Goal: Transaction & Acquisition: Purchase product/service

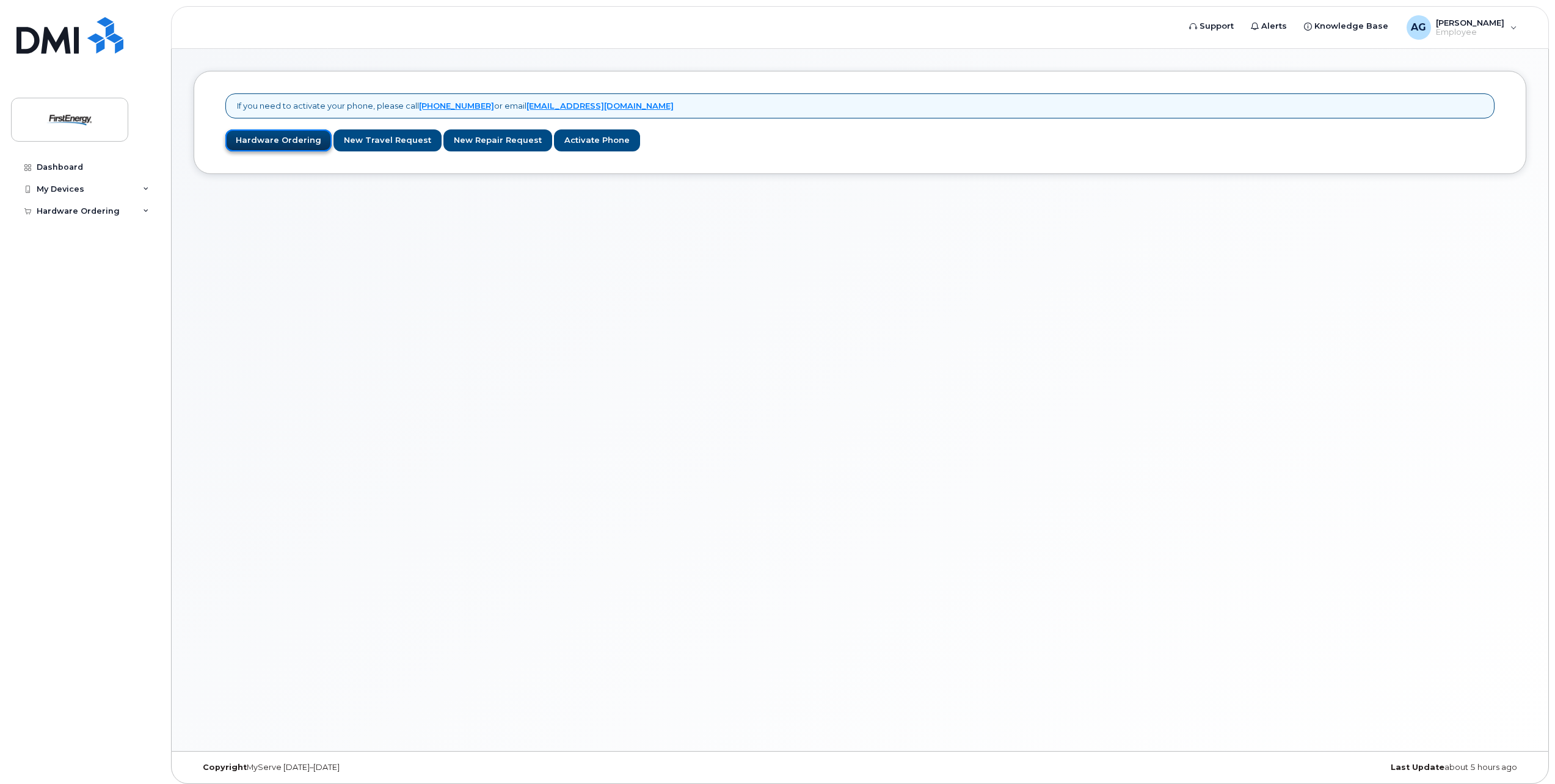
click at [281, 148] on link "Hardware Ordering" at bounding box center [278, 141] width 107 height 23
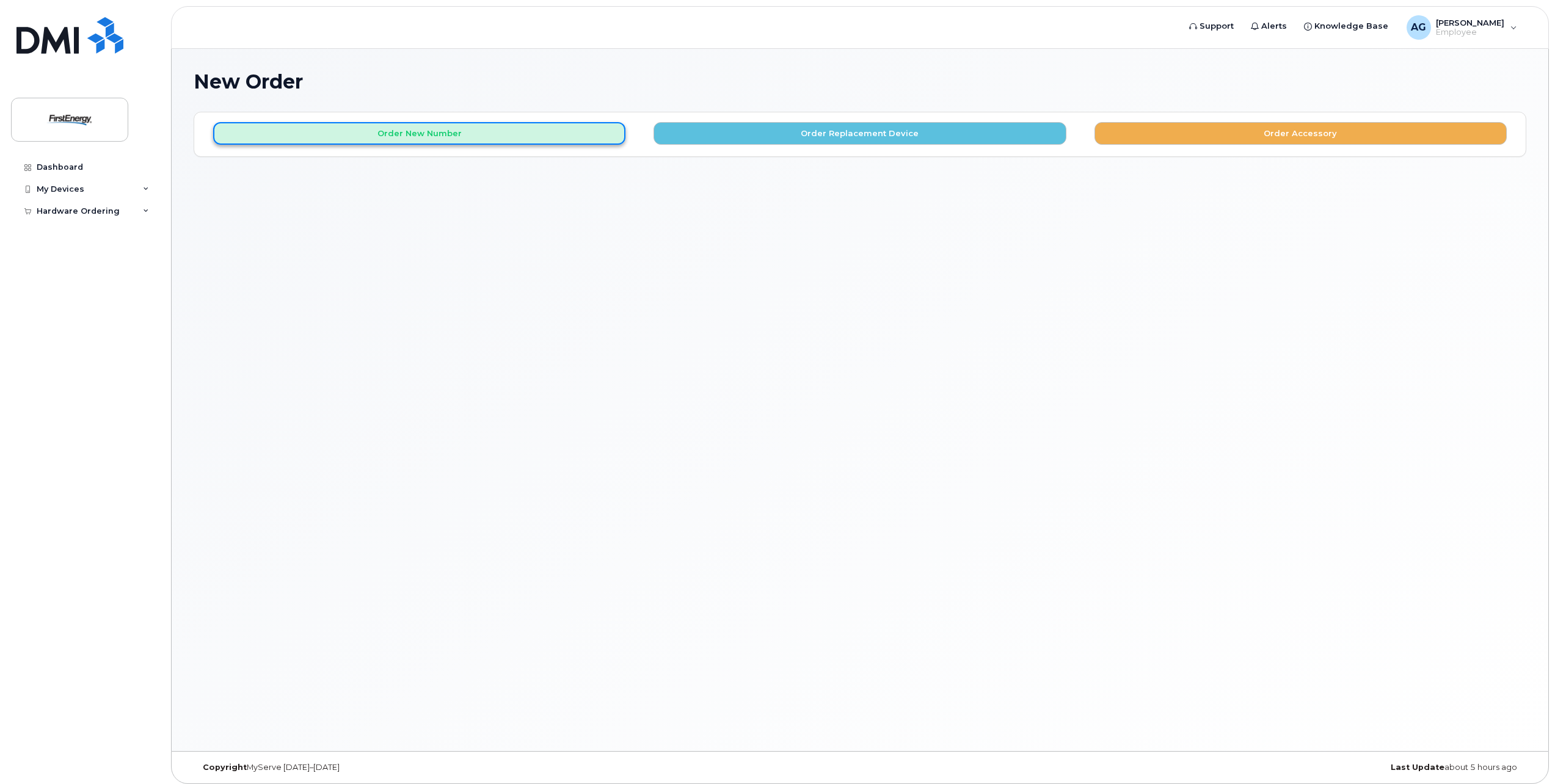
click at [330, 141] on button "Order New Number" at bounding box center [419, 133] width 412 height 23
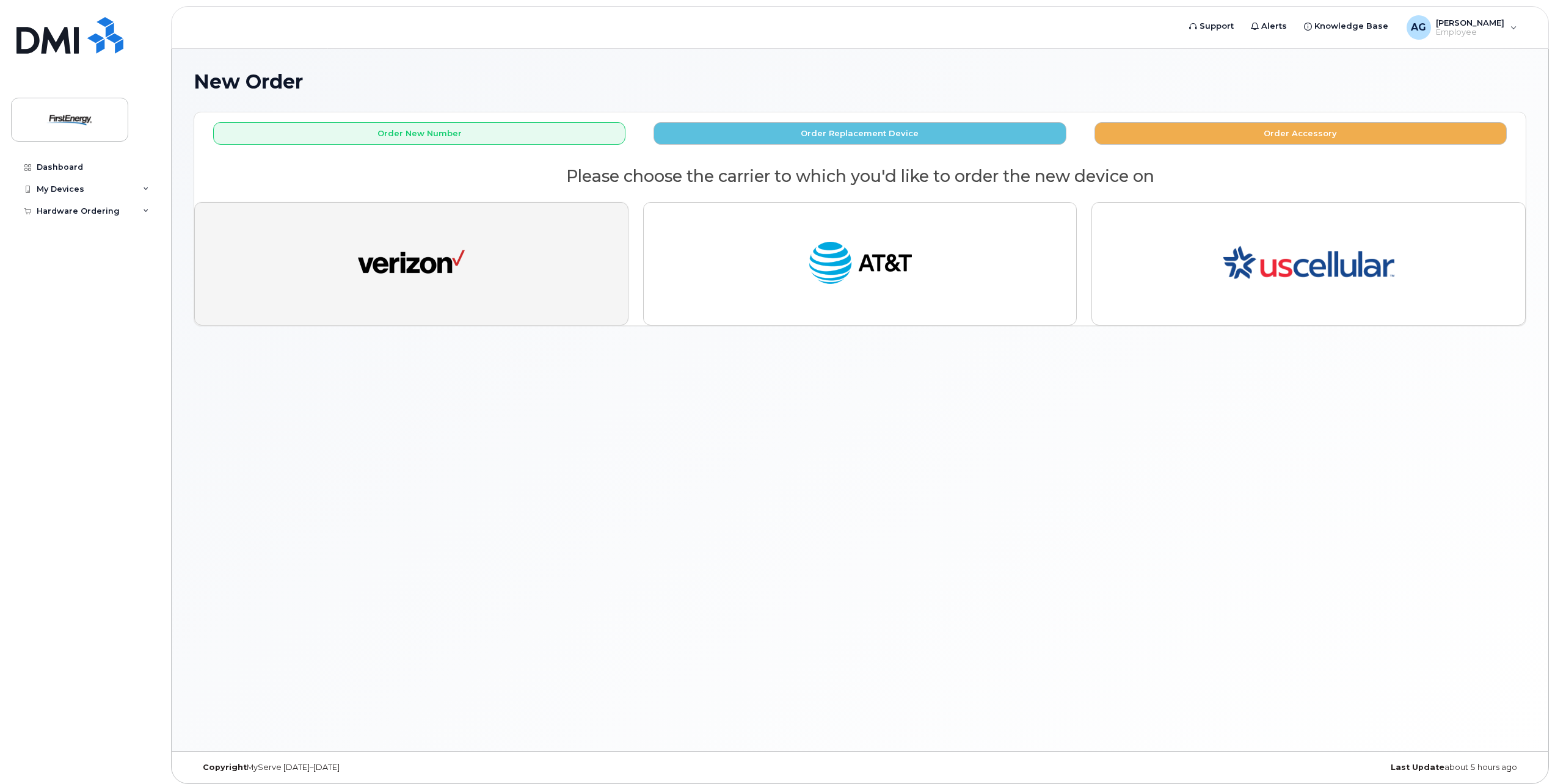
click at [359, 215] on button "button" at bounding box center [411, 264] width 434 height 123
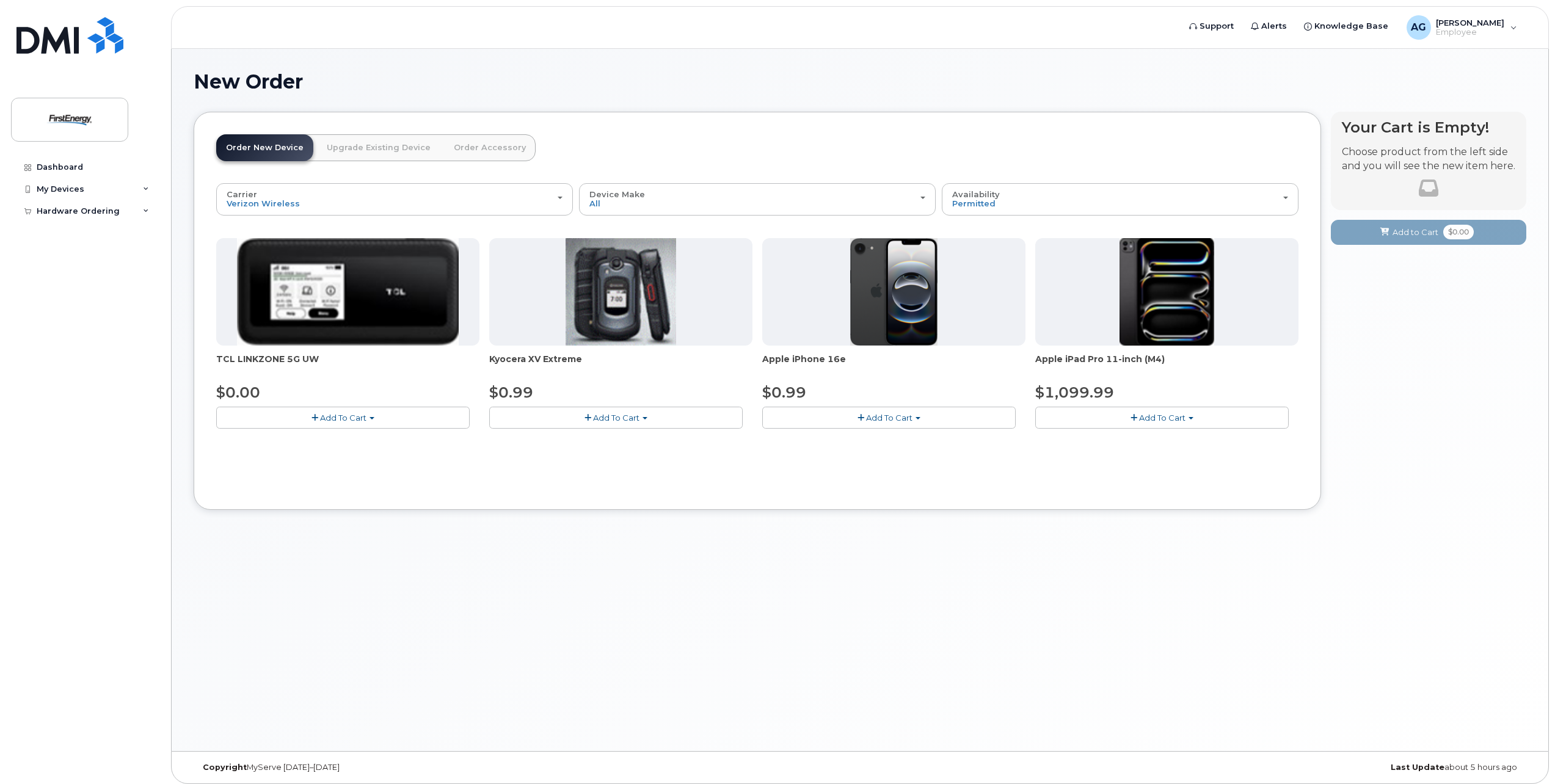
click at [863, 336] on img at bounding box center [893, 292] width 88 height 107
click at [893, 415] on span "Add To Cart" at bounding box center [889, 418] width 47 height 9
click at [851, 437] on link "$0.99 - 2 Year Activation" at bounding box center [826, 440] width 122 height 15
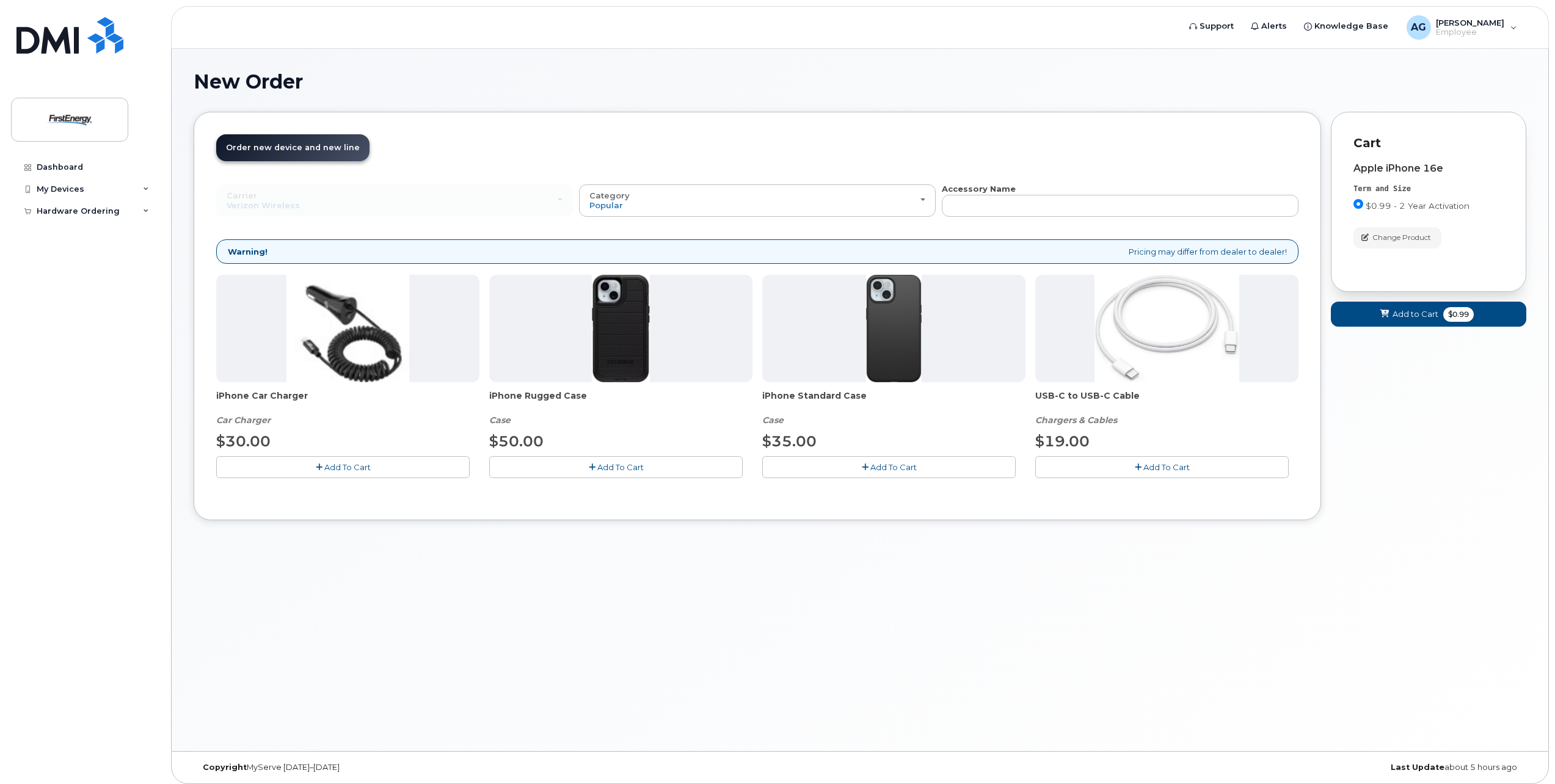
click at [884, 465] on span "Add To Cart" at bounding box center [893, 467] width 47 height 9
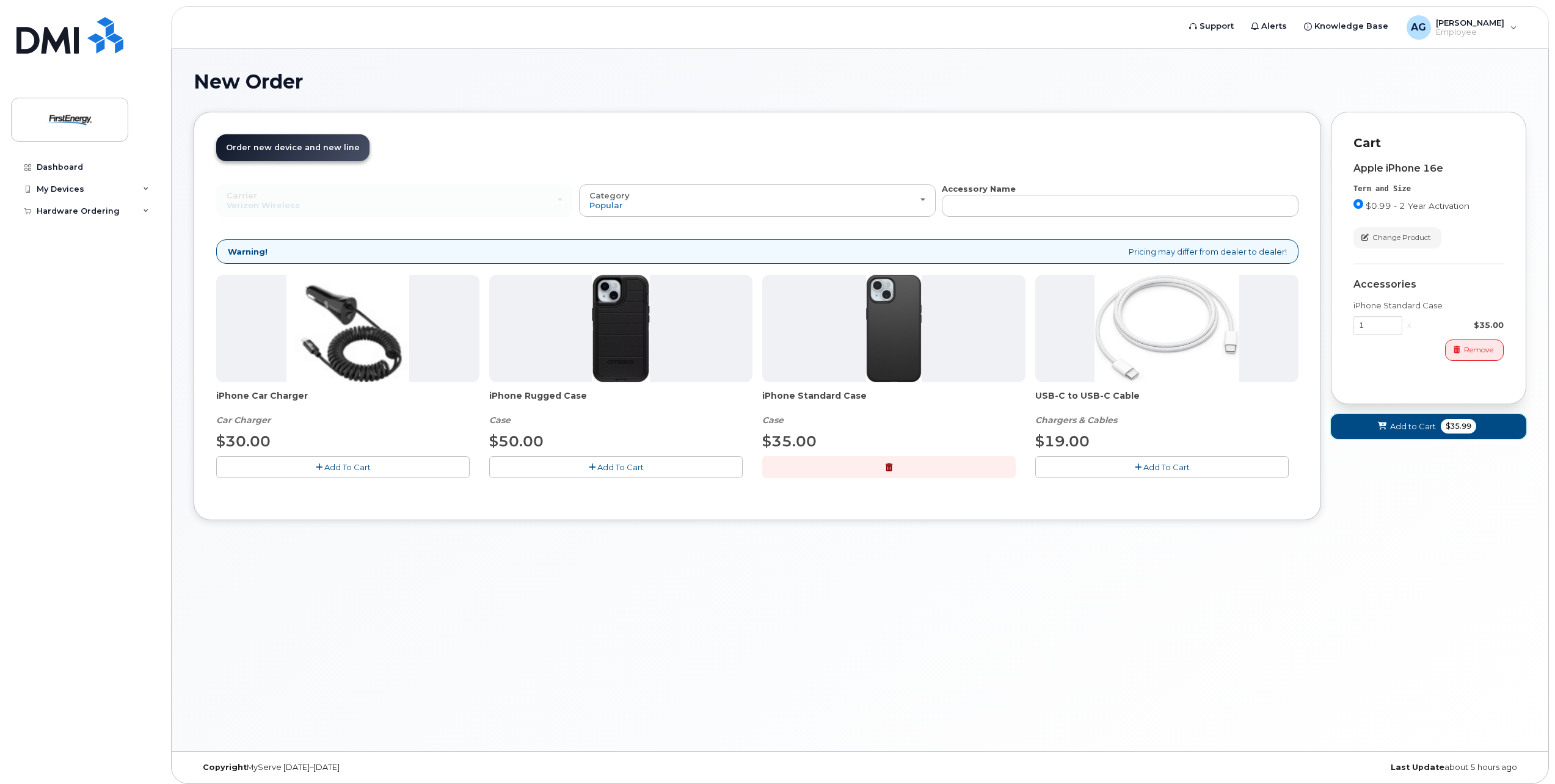
click at [1397, 429] on span "Add to Cart" at bounding box center [1413, 426] width 46 height 12
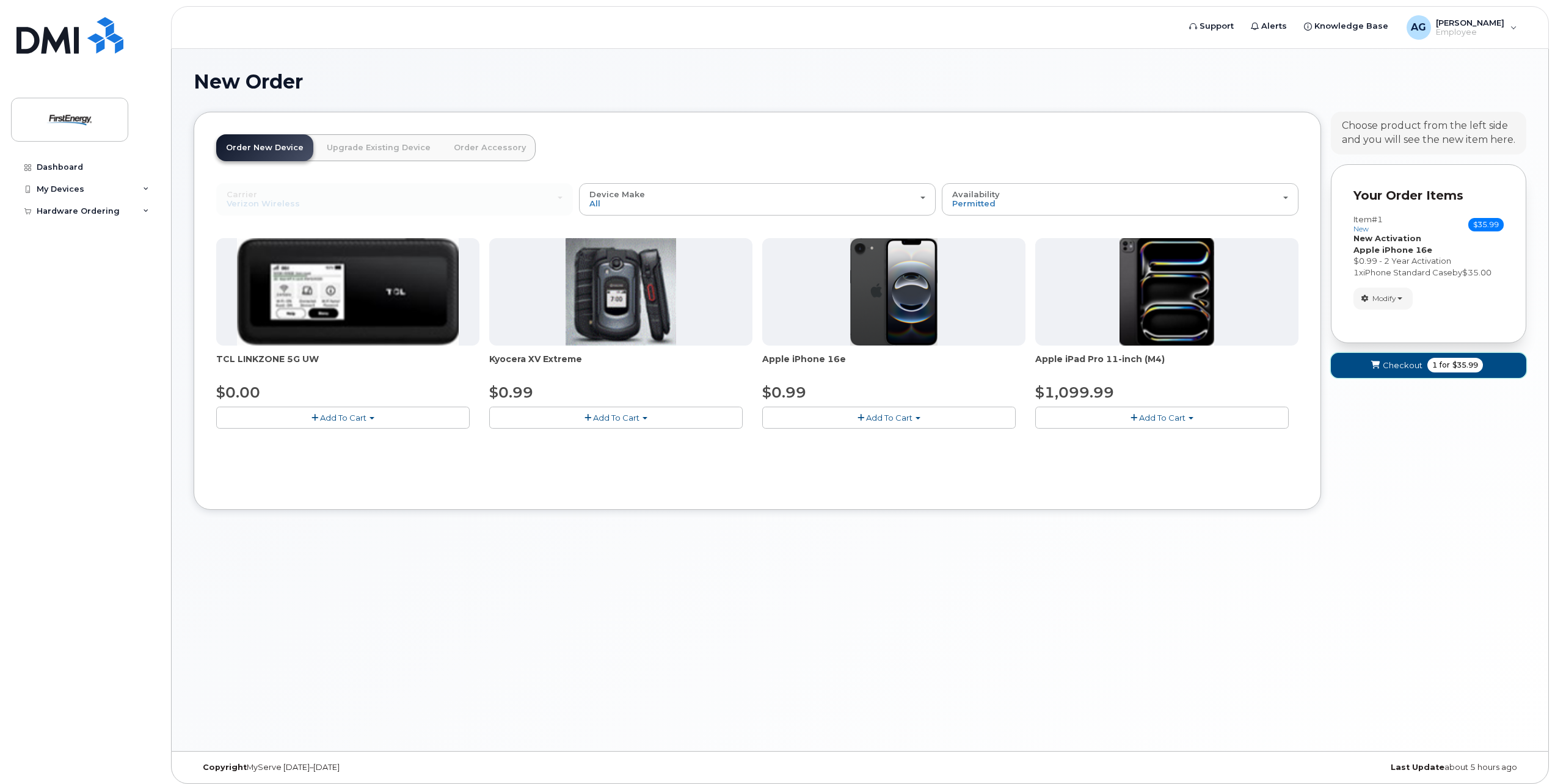
click at [1399, 368] on span "Checkout" at bounding box center [1403, 365] width 39 height 12
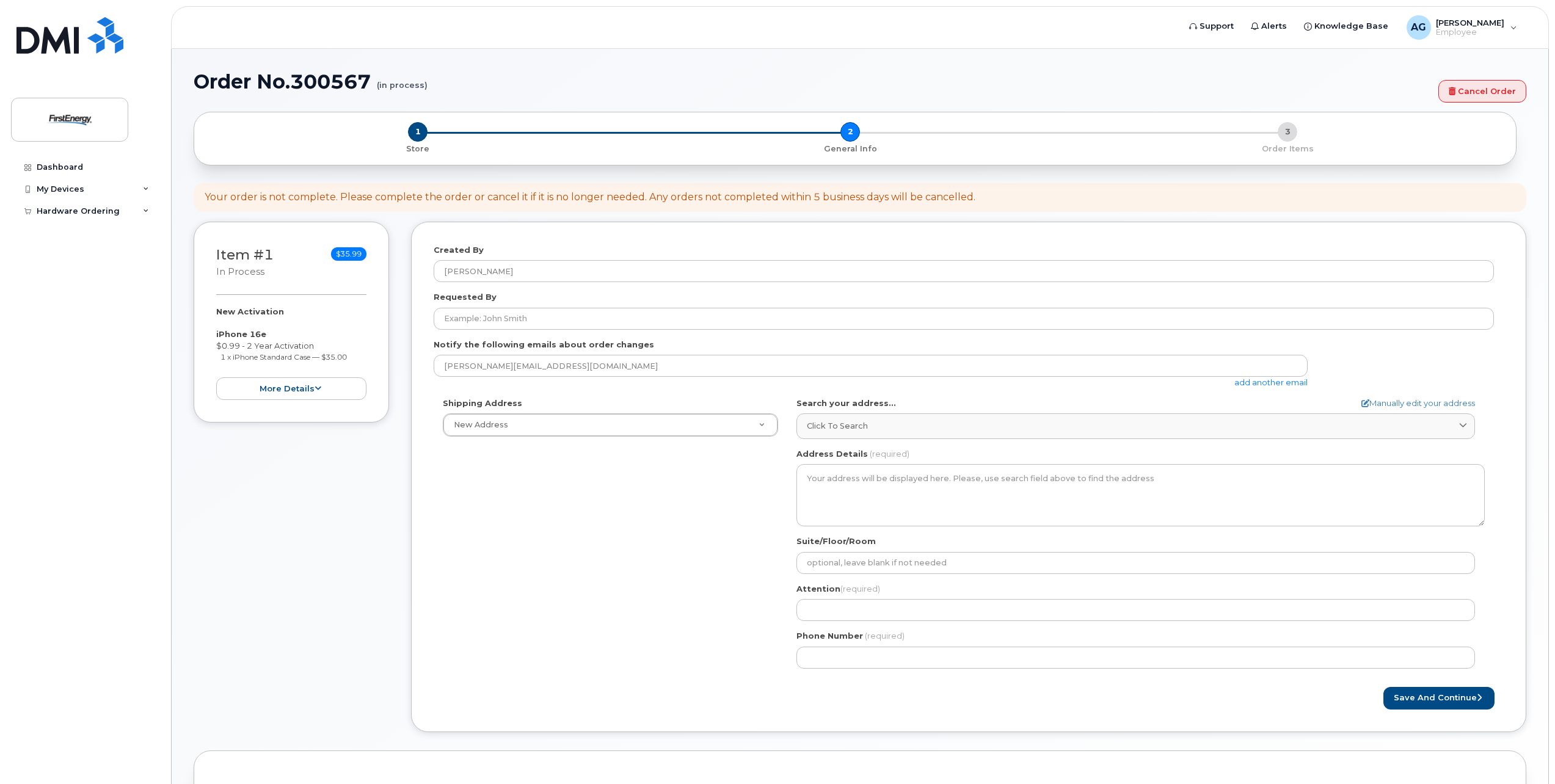
select select
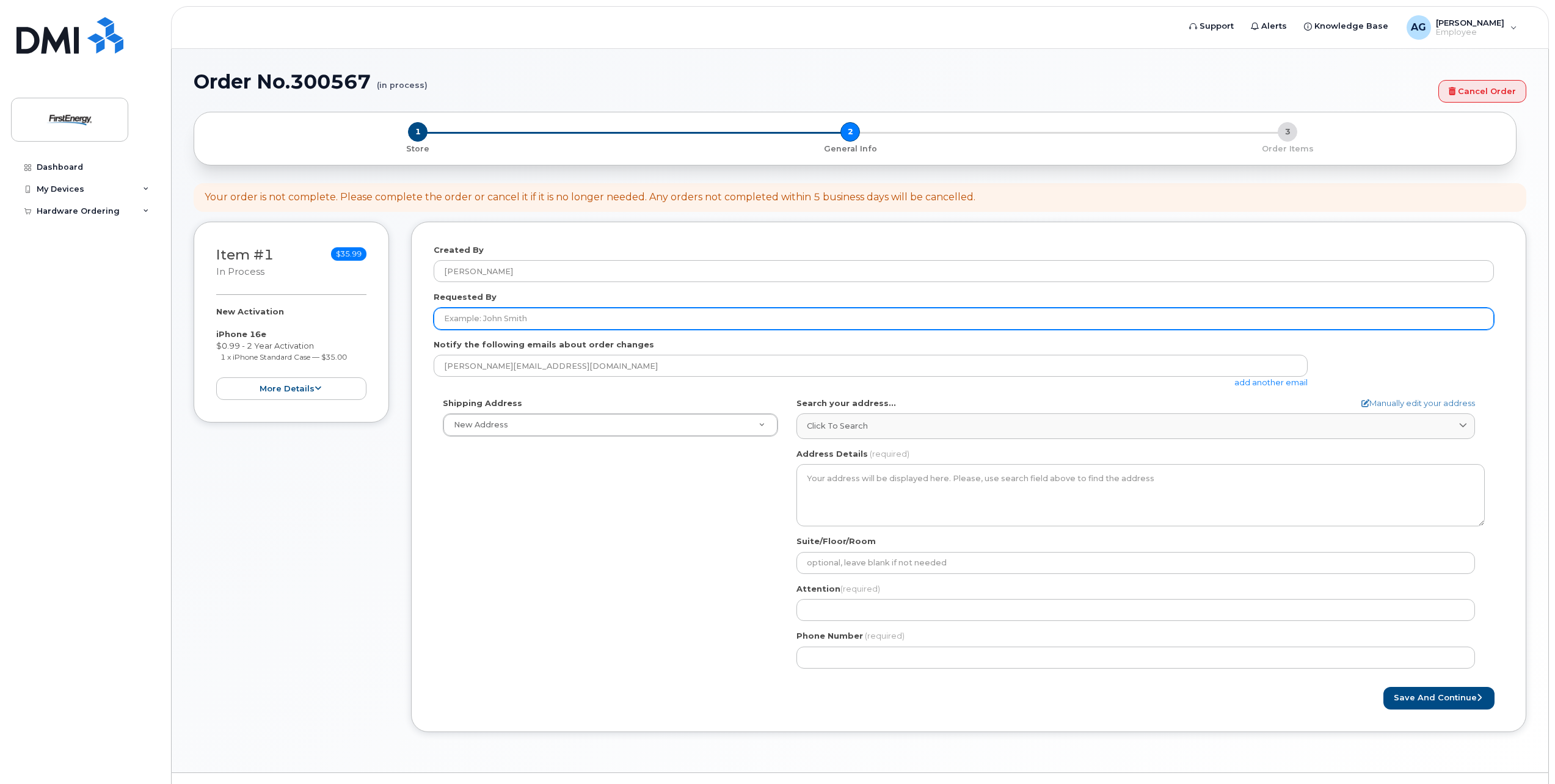
click at [564, 318] on input "Requested By" at bounding box center [963, 319] width 1060 height 22
type input "[PERSON_NAME]"
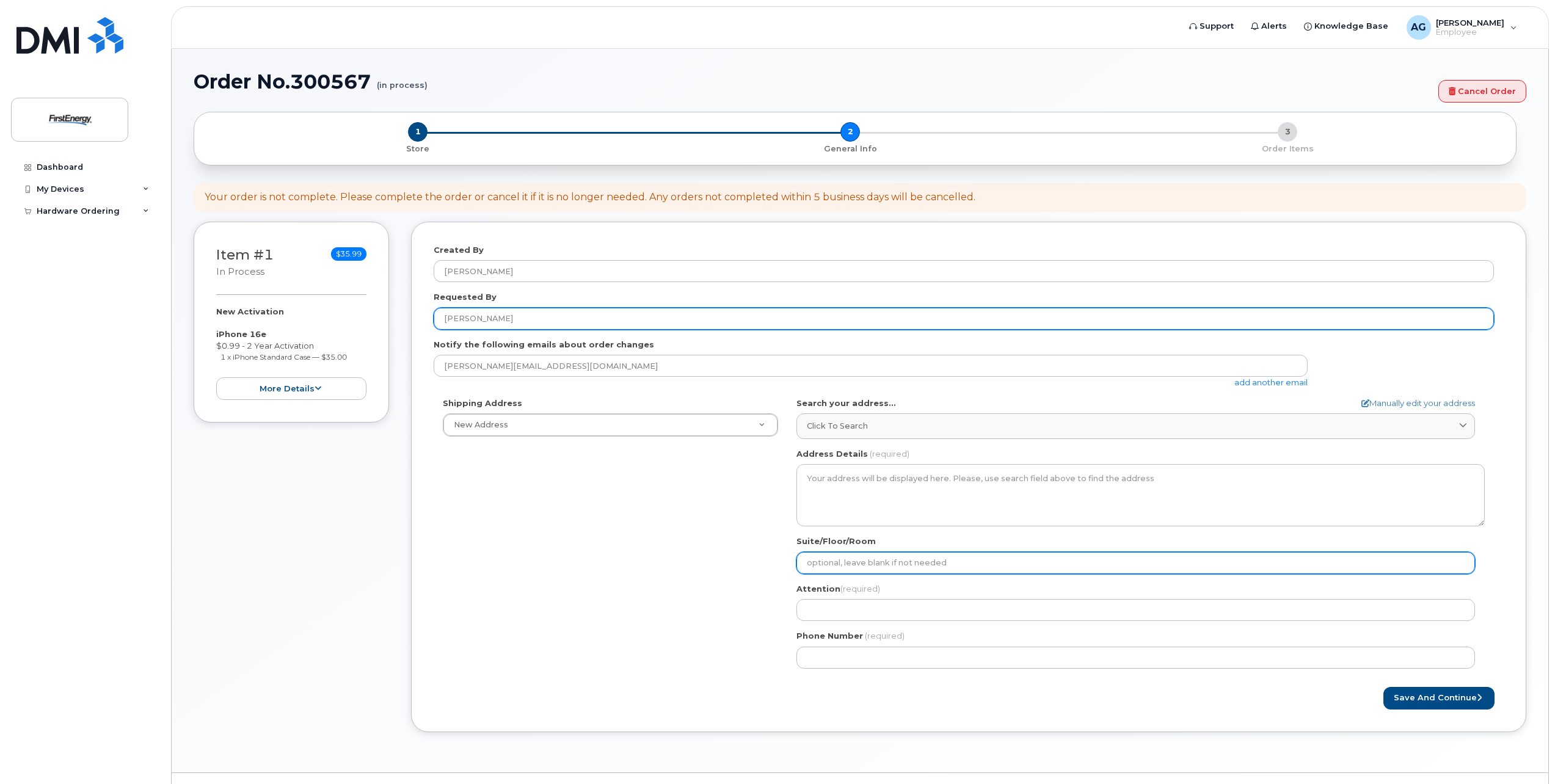
type input "B100"
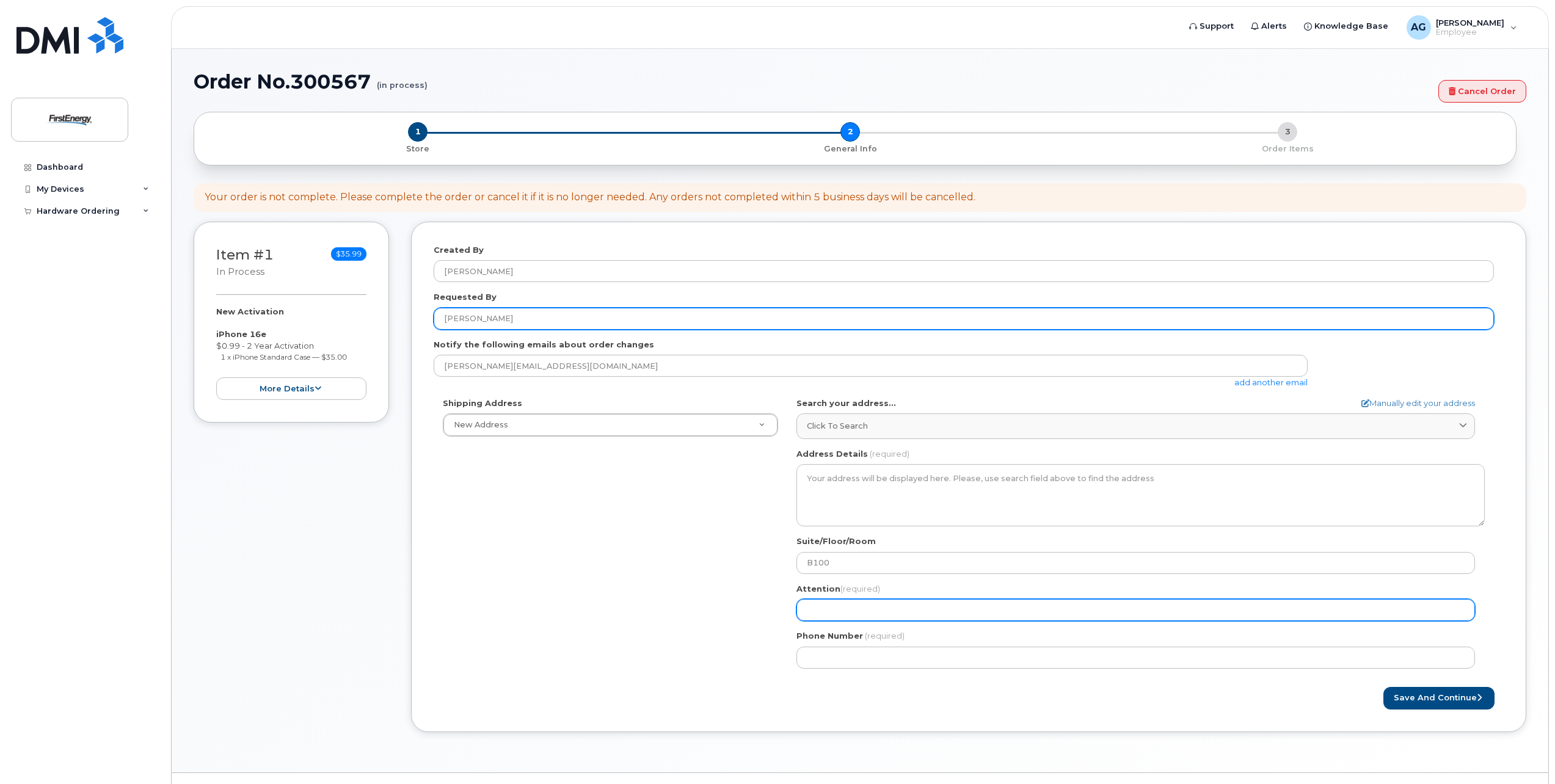
type input "[PERSON_NAME]"
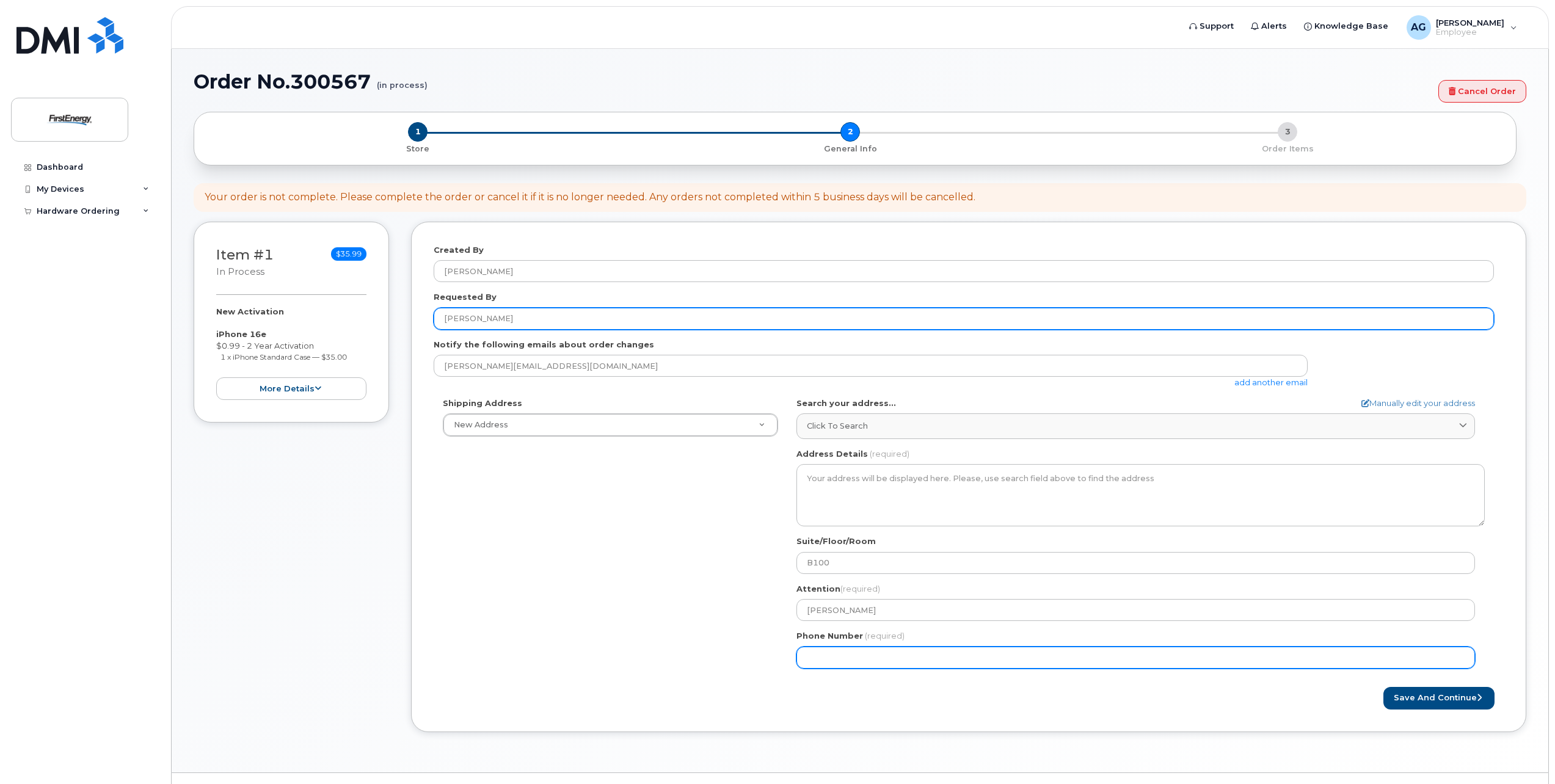
type input "4125258949"
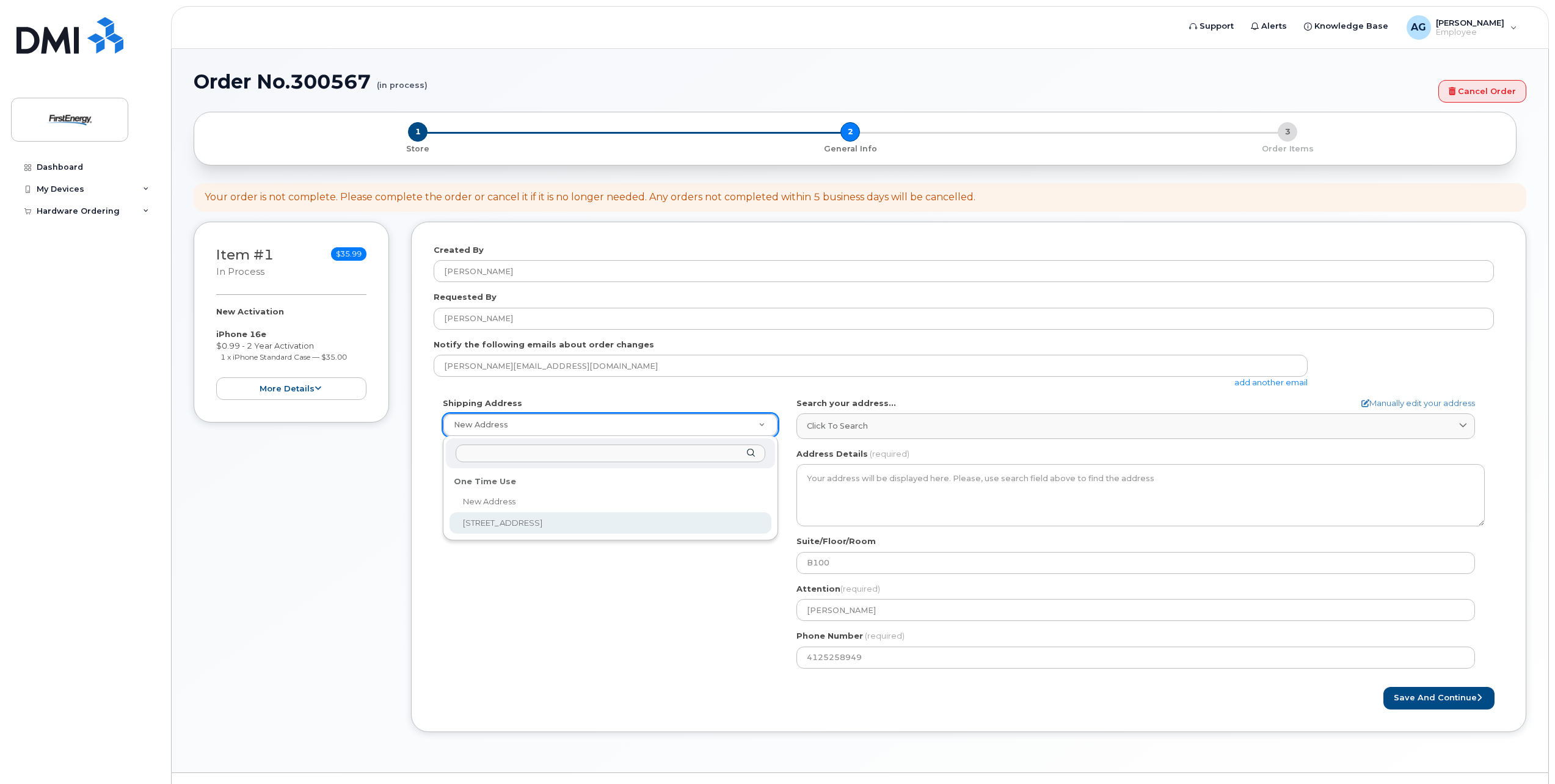
select select "[STREET_ADDRESS]"
type textarea "[STREET_ADDRESS]"
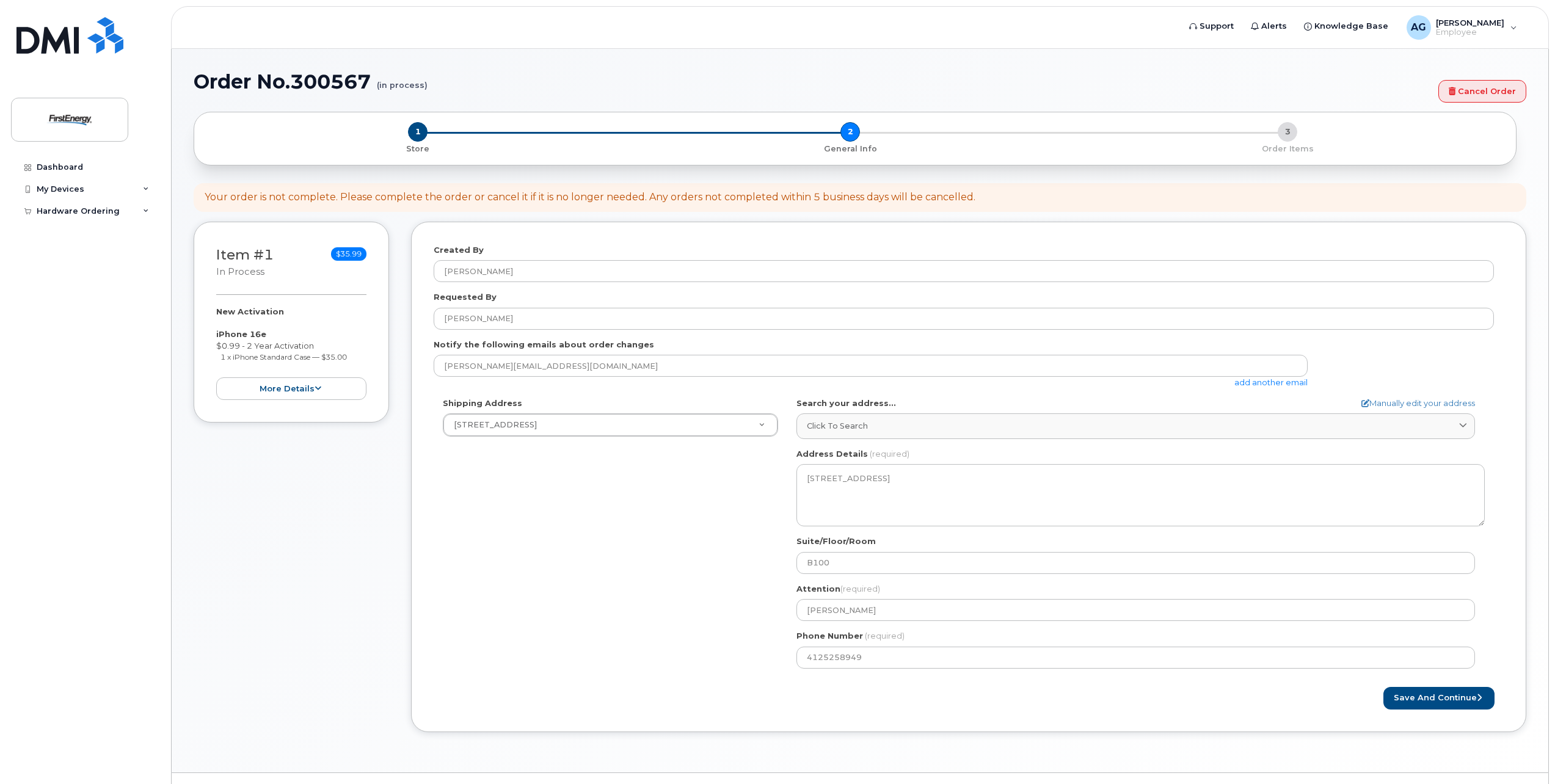
click at [813, 691] on div "Save and Continue" at bounding box center [968, 698] width 1070 height 23
click at [1415, 707] on button "Save and Continue" at bounding box center [1438, 698] width 111 height 23
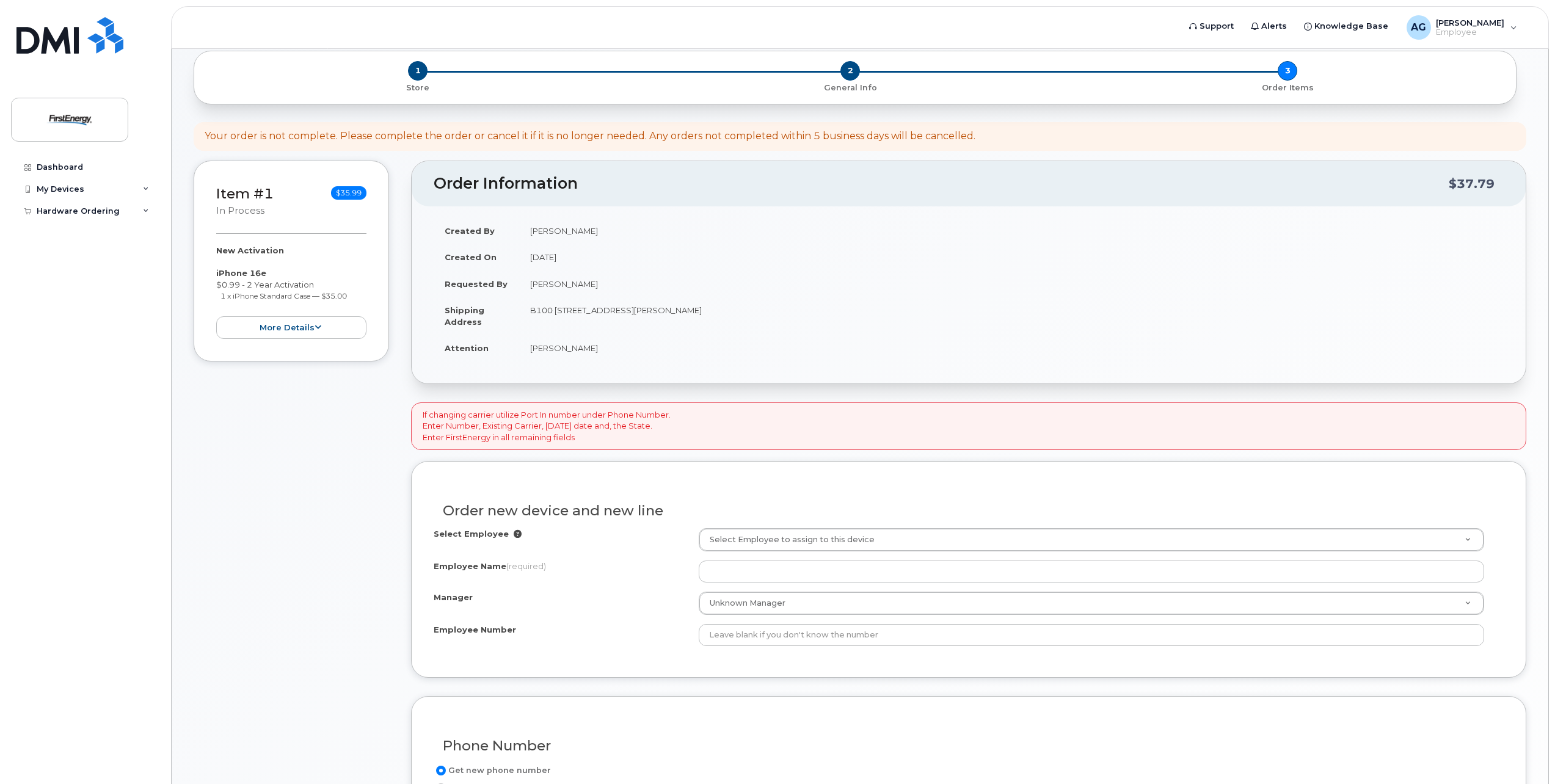
scroll to position [122, 0]
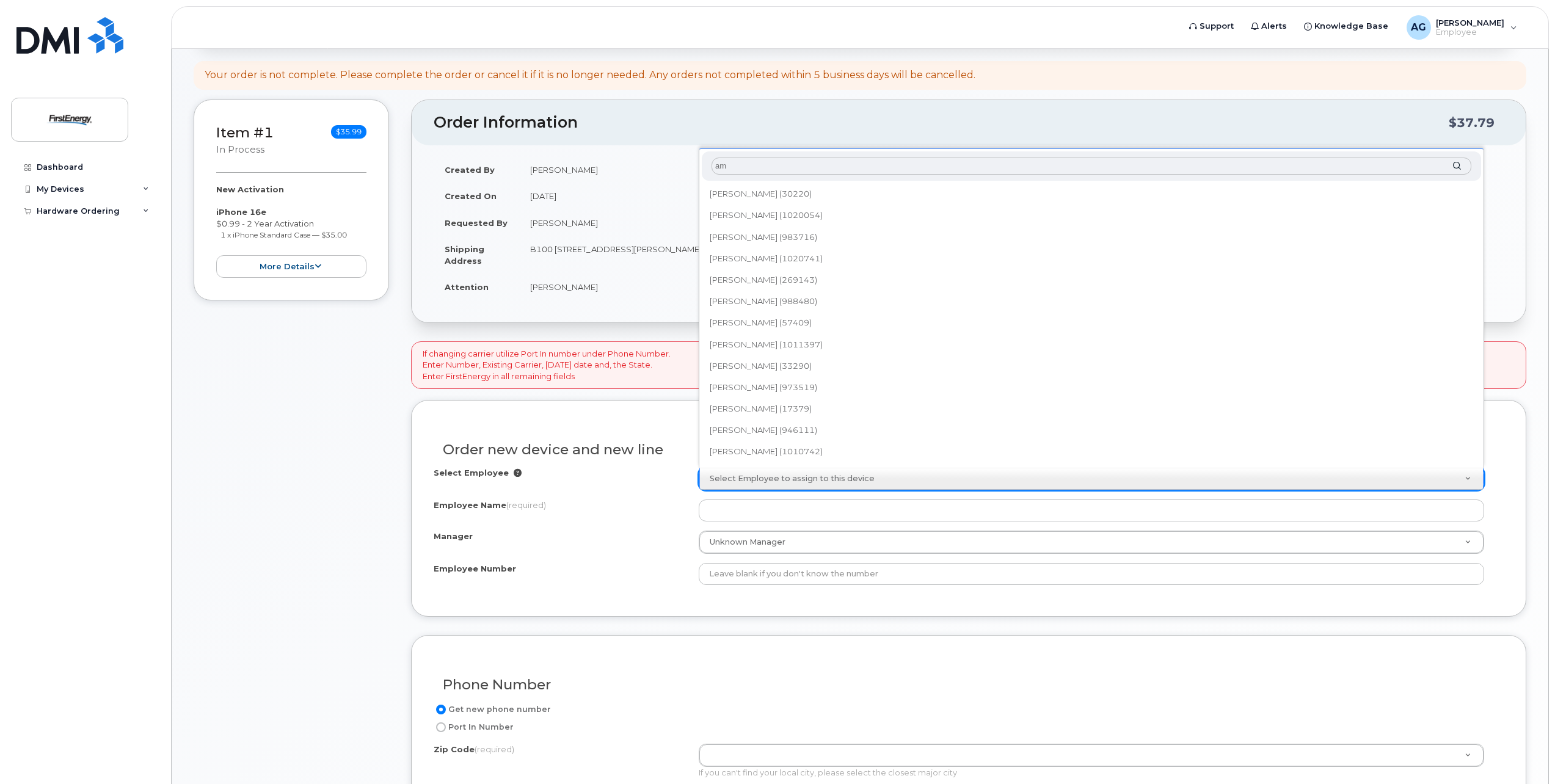
type input "a"
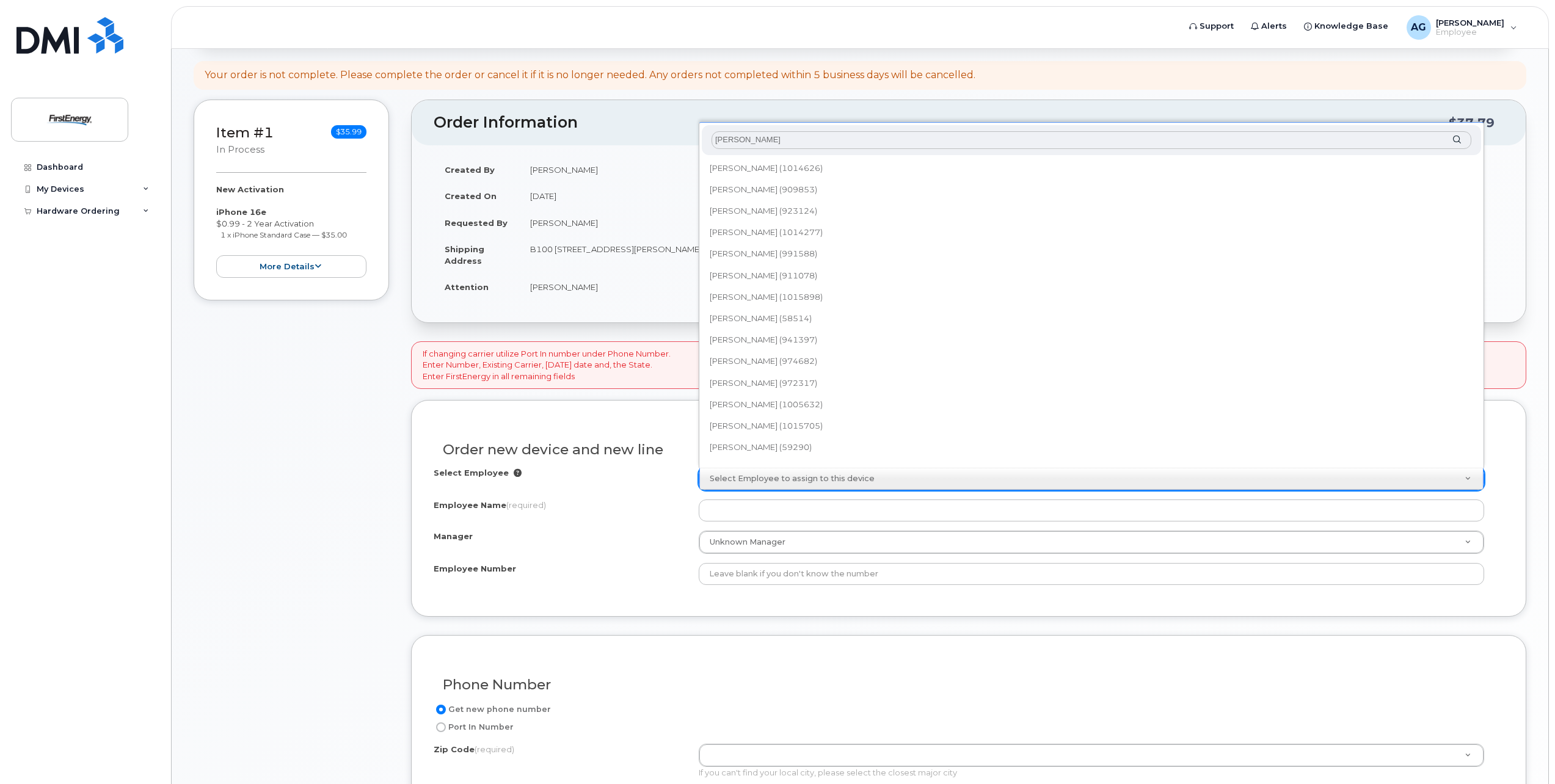
type input "grace ammons"
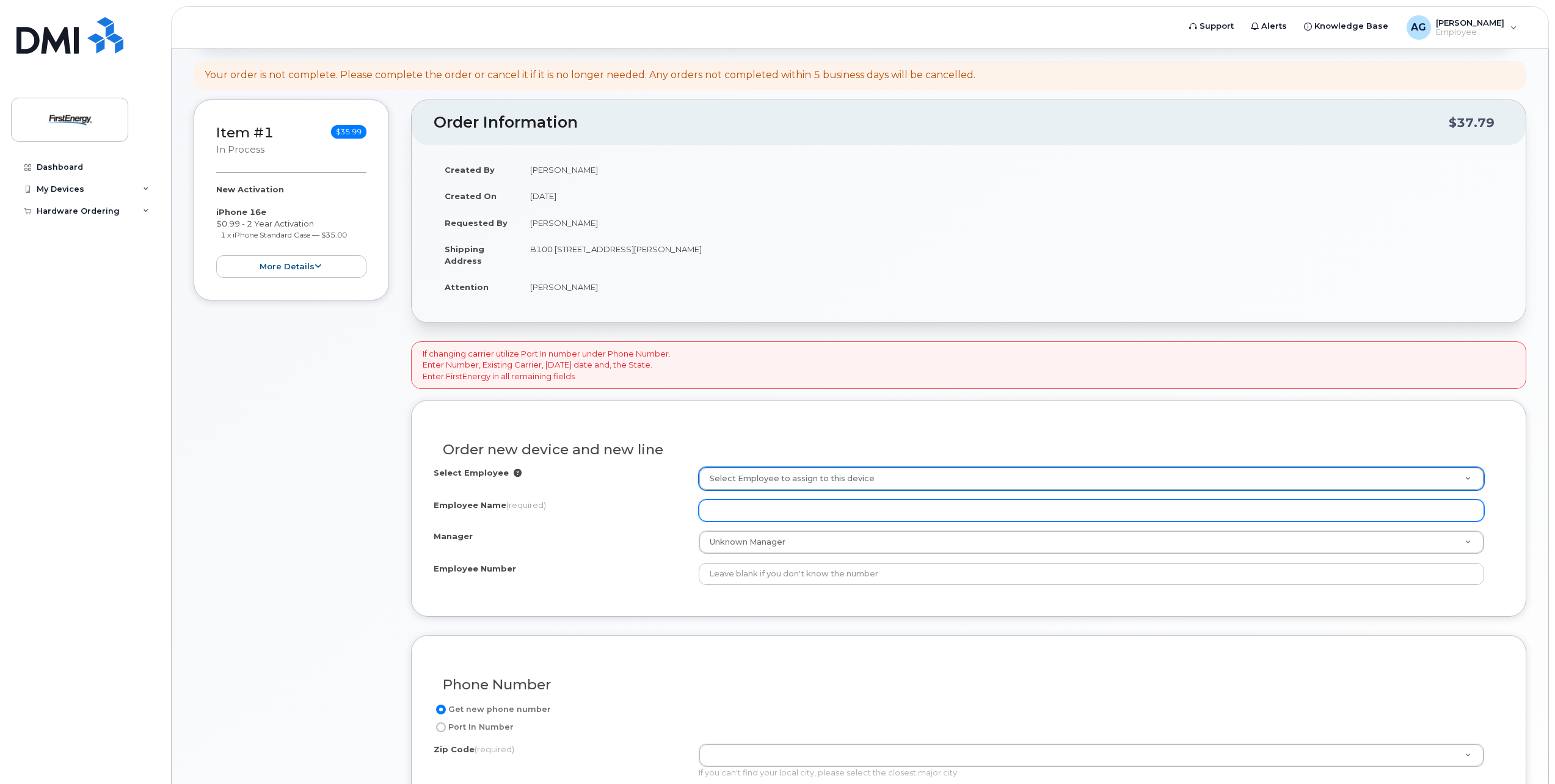
click at [802, 513] on input "Employee Name (required)" at bounding box center [1091, 511] width 785 height 22
type input "[PERSON_NAME]"
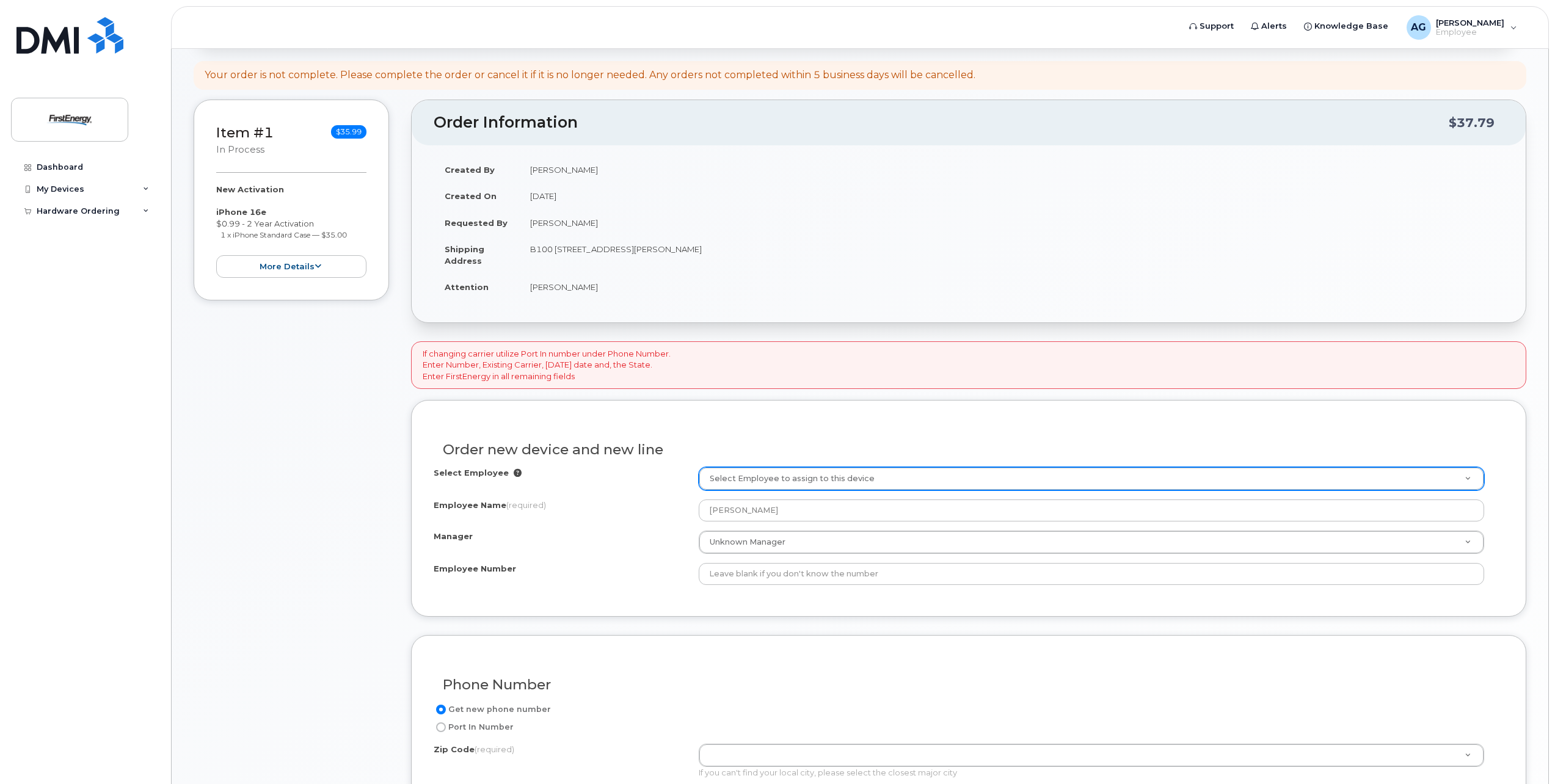
click at [648, 546] on div "Manager" at bounding box center [566, 538] width 265 height 17
click at [513, 474] on icon at bounding box center [517, 473] width 8 height 8
click at [513, 475] on icon at bounding box center [517, 473] width 8 height 8
click at [513, 473] on icon at bounding box center [517, 473] width 8 height 8
click at [507, 468] on div "Select Employee" at bounding box center [566, 475] width 265 height 17
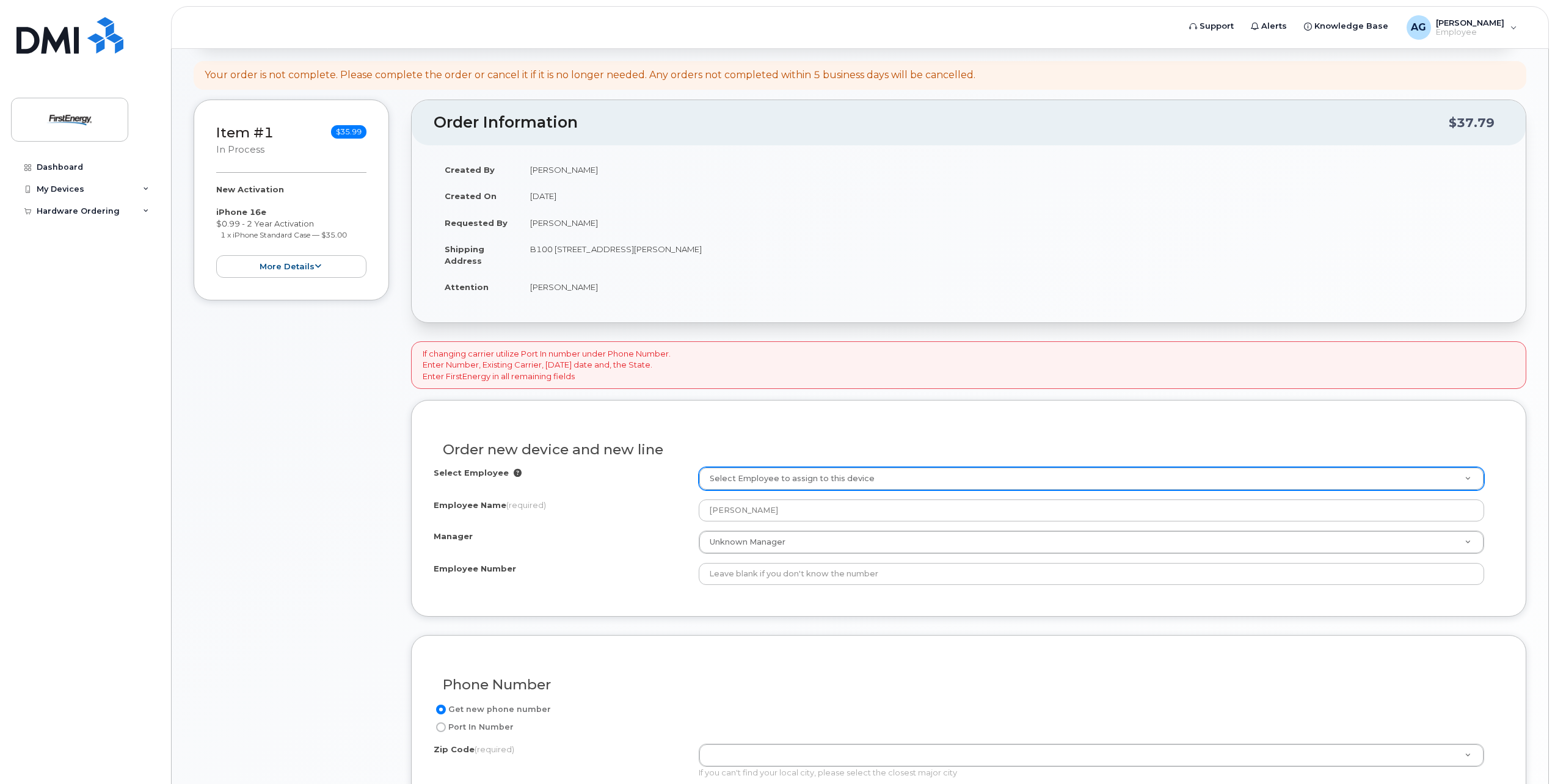
click at [513, 470] on icon at bounding box center [517, 473] width 8 height 8
click at [513, 472] on icon at bounding box center [517, 473] width 8 height 8
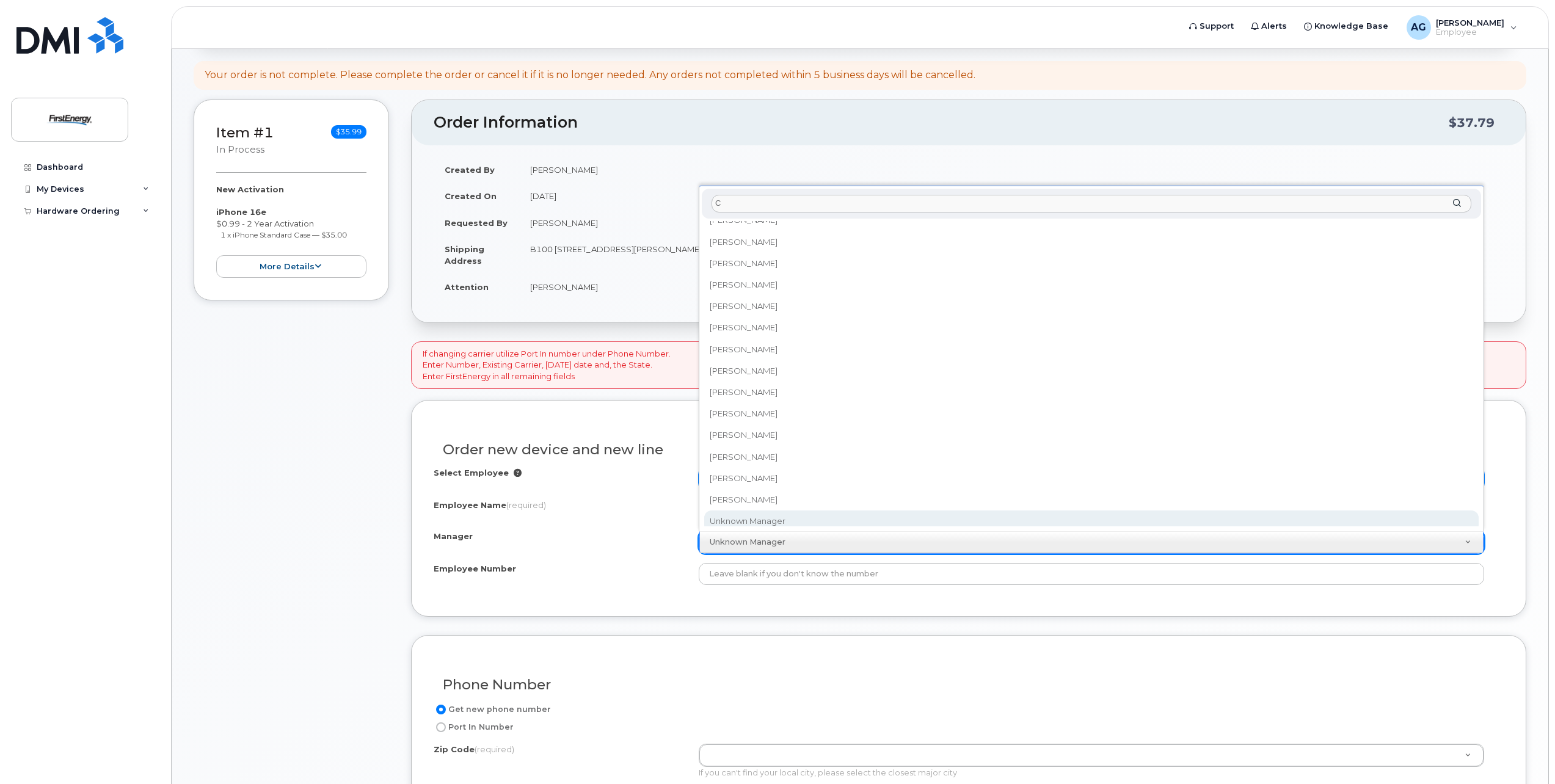
scroll to position [0, 0]
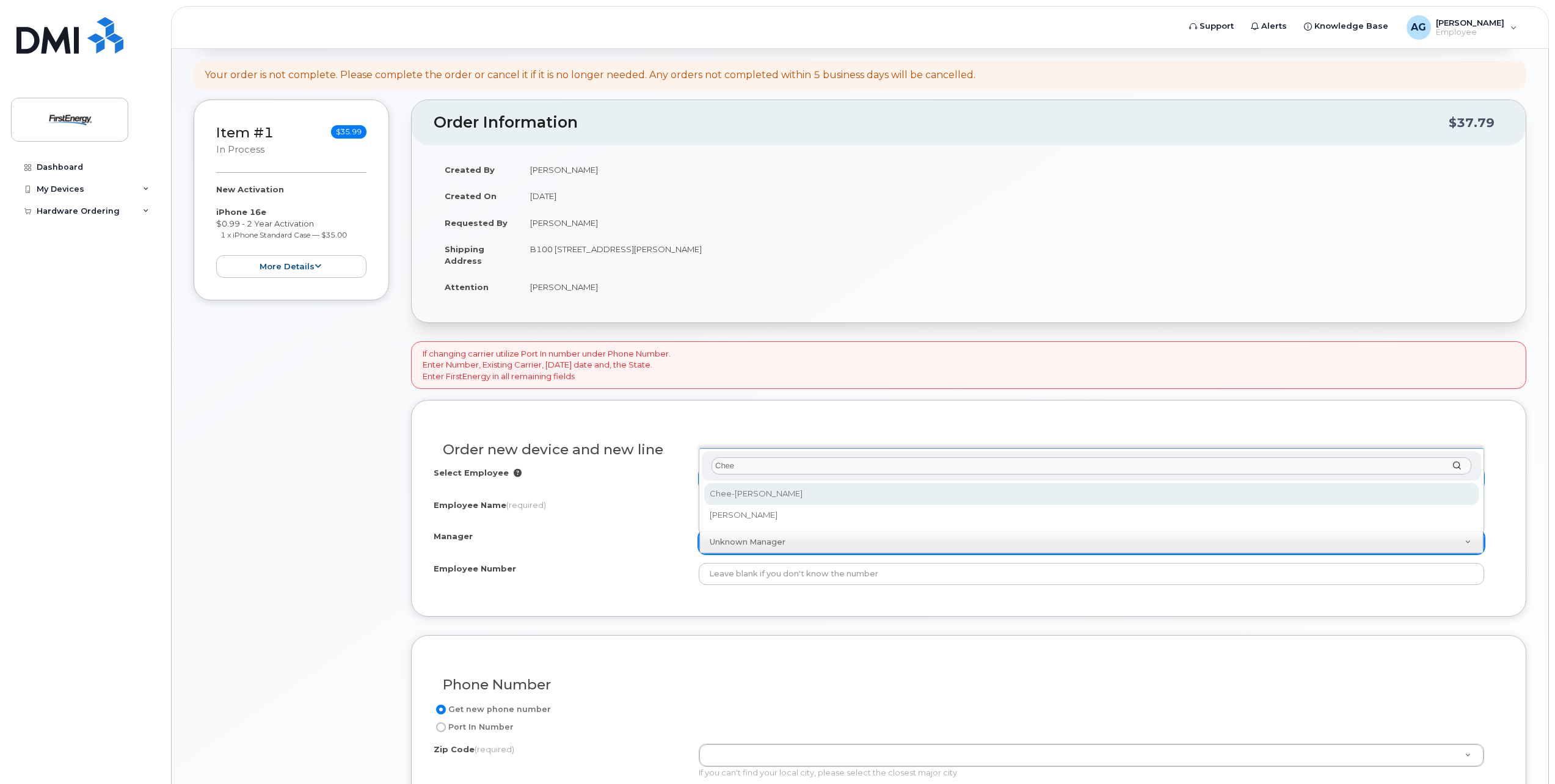
type input "Chee"
select select "2077162"
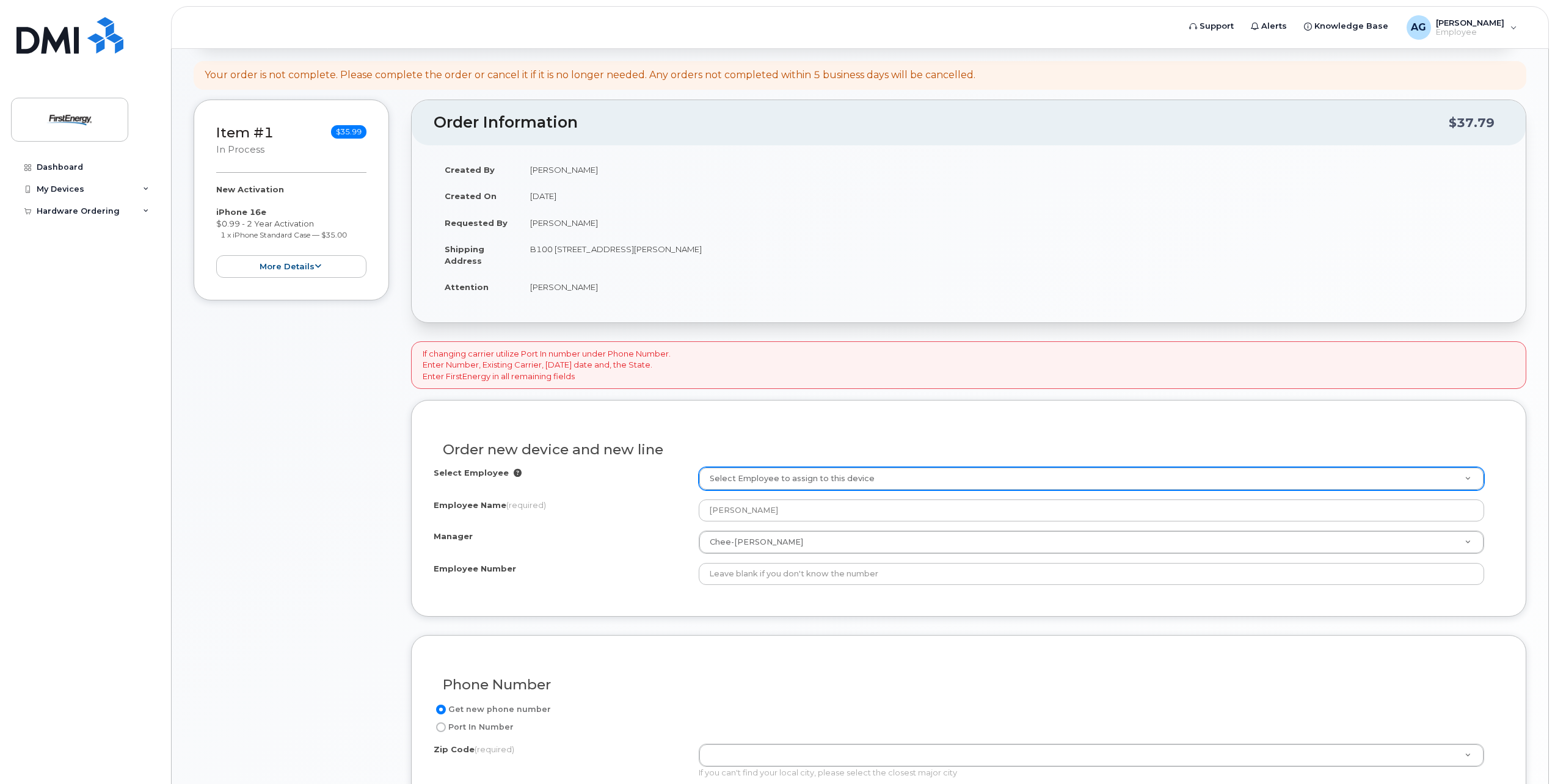
click at [636, 519] on div "Employee Name (required) Grace Ammons" at bounding box center [968, 511] width 1070 height 22
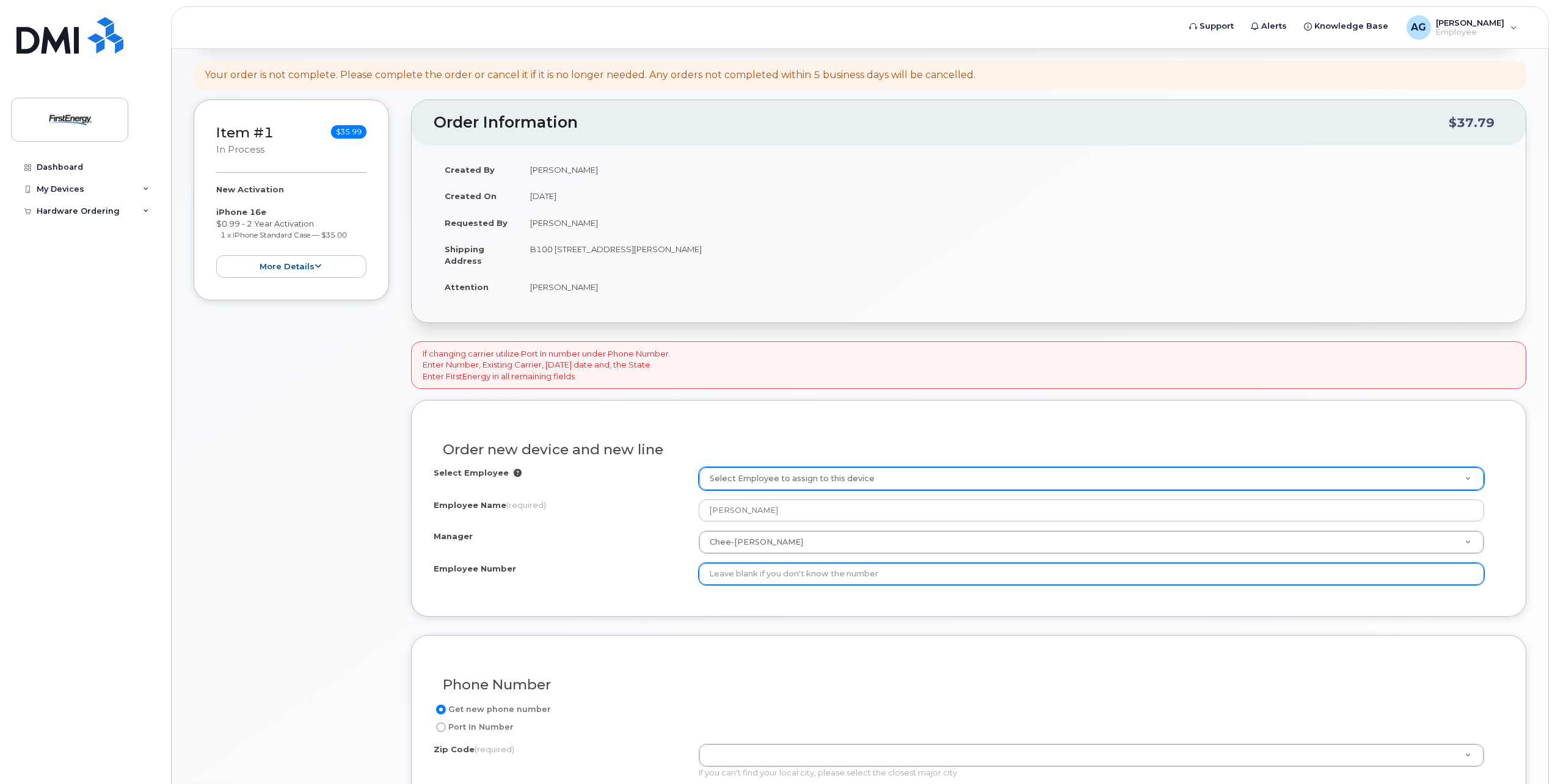
click at [737, 581] on input "Employee Number" at bounding box center [1091, 574] width 785 height 22
type input "1022282"
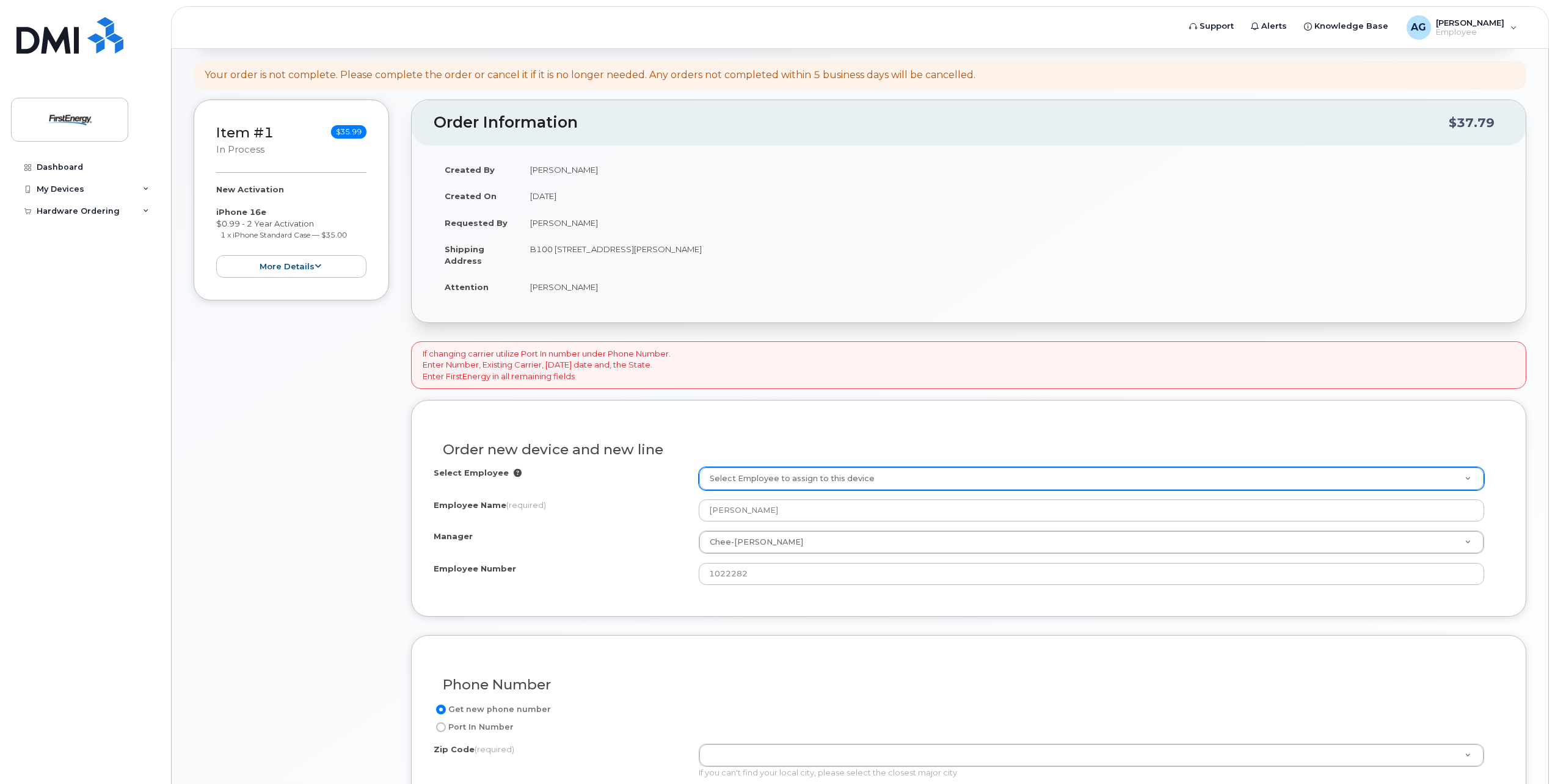
click at [746, 640] on div "Phone Number Get new phone number Port In Number Zip Code (required) Zip Code (…" at bounding box center [968, 722] width 1115 height 175
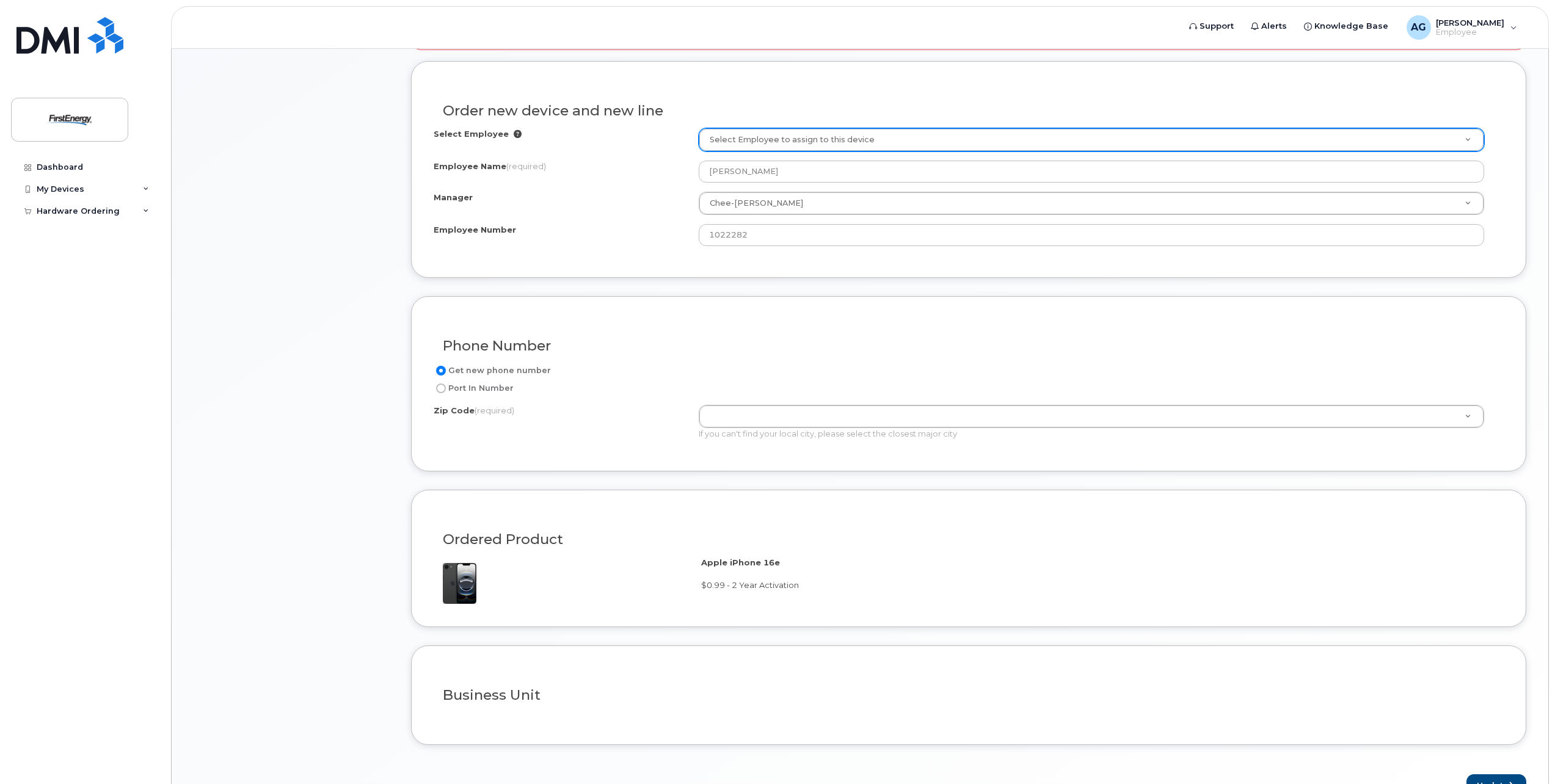
scroll to position [489, 0]
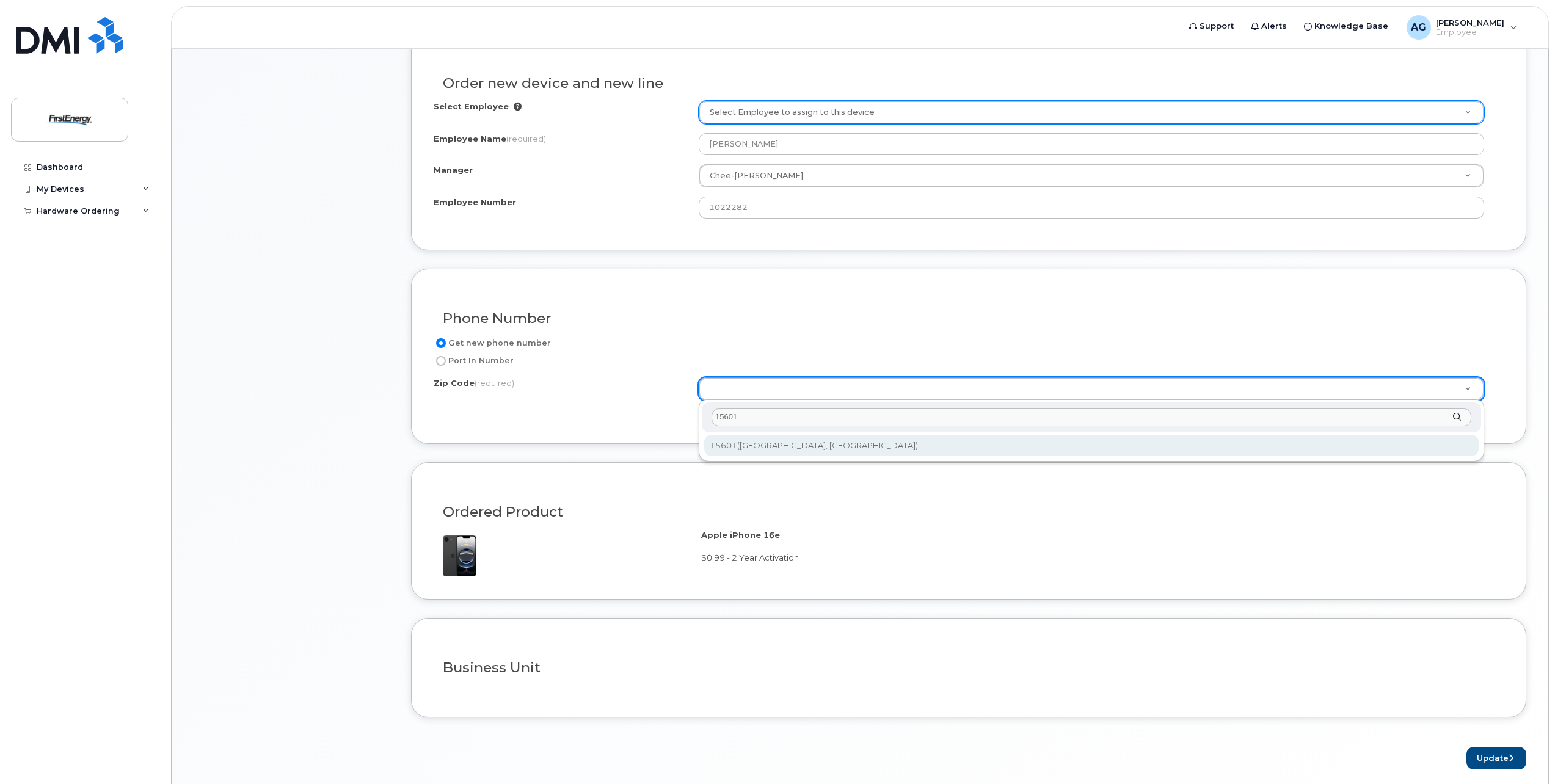
type input "15601"
type input "15601 (Greensburg, PA)"
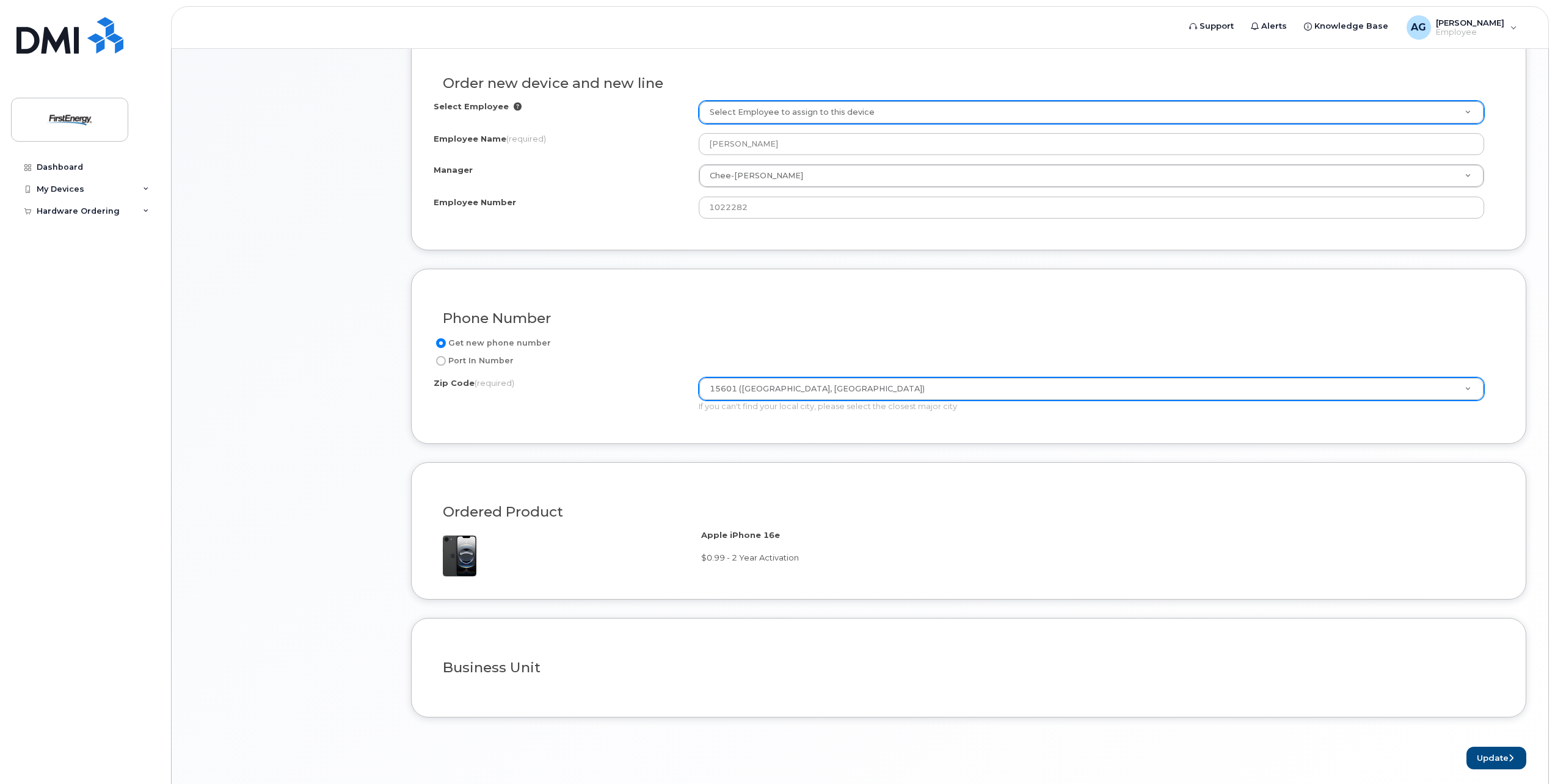
click at [721, 445] on form "If changing carrier utilize Port In number under Phone Number. Enter Number, Ex…" at bounding box center [968, 372] width 1115 height 794
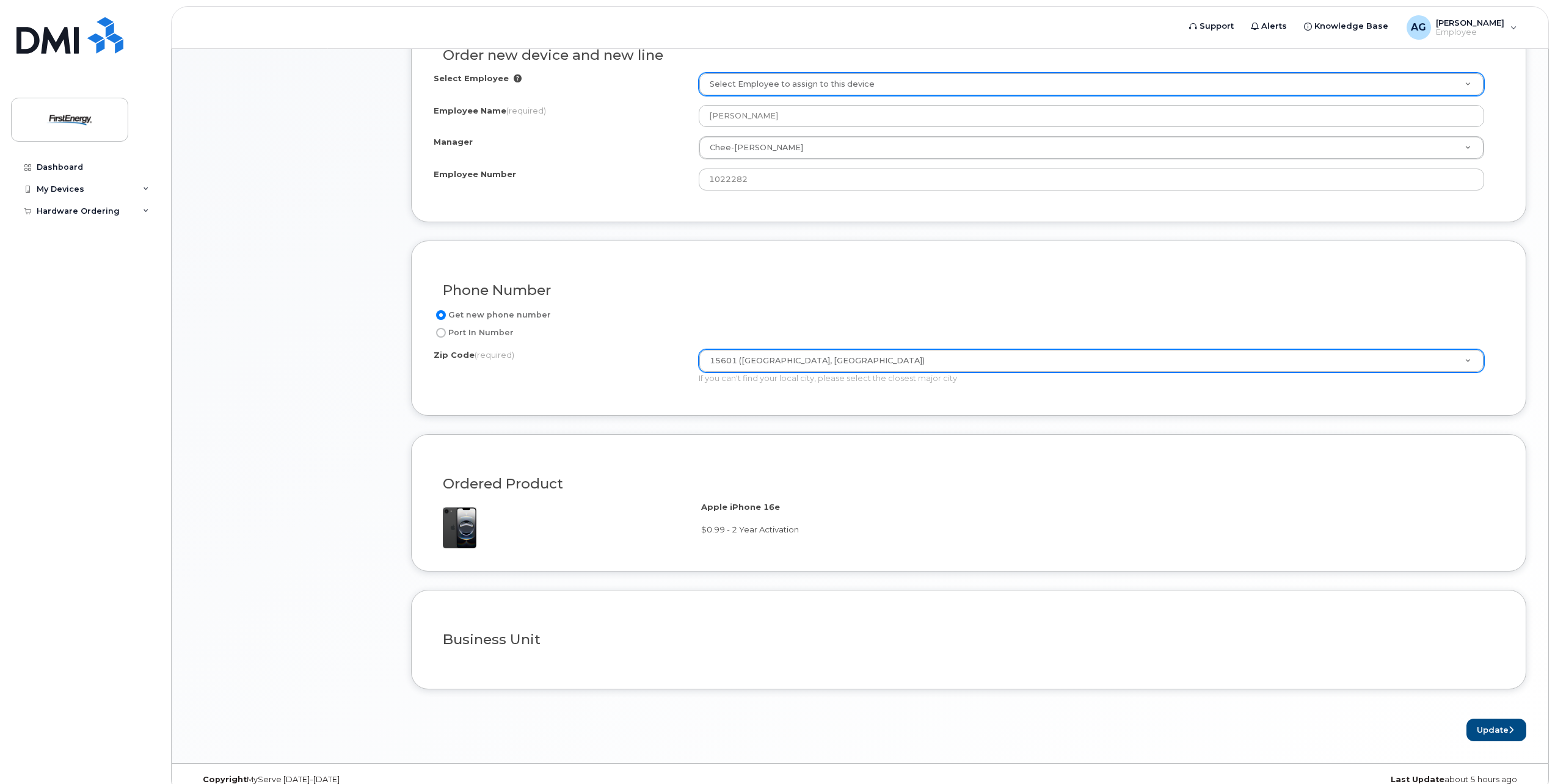
scroll to position [535, 0]
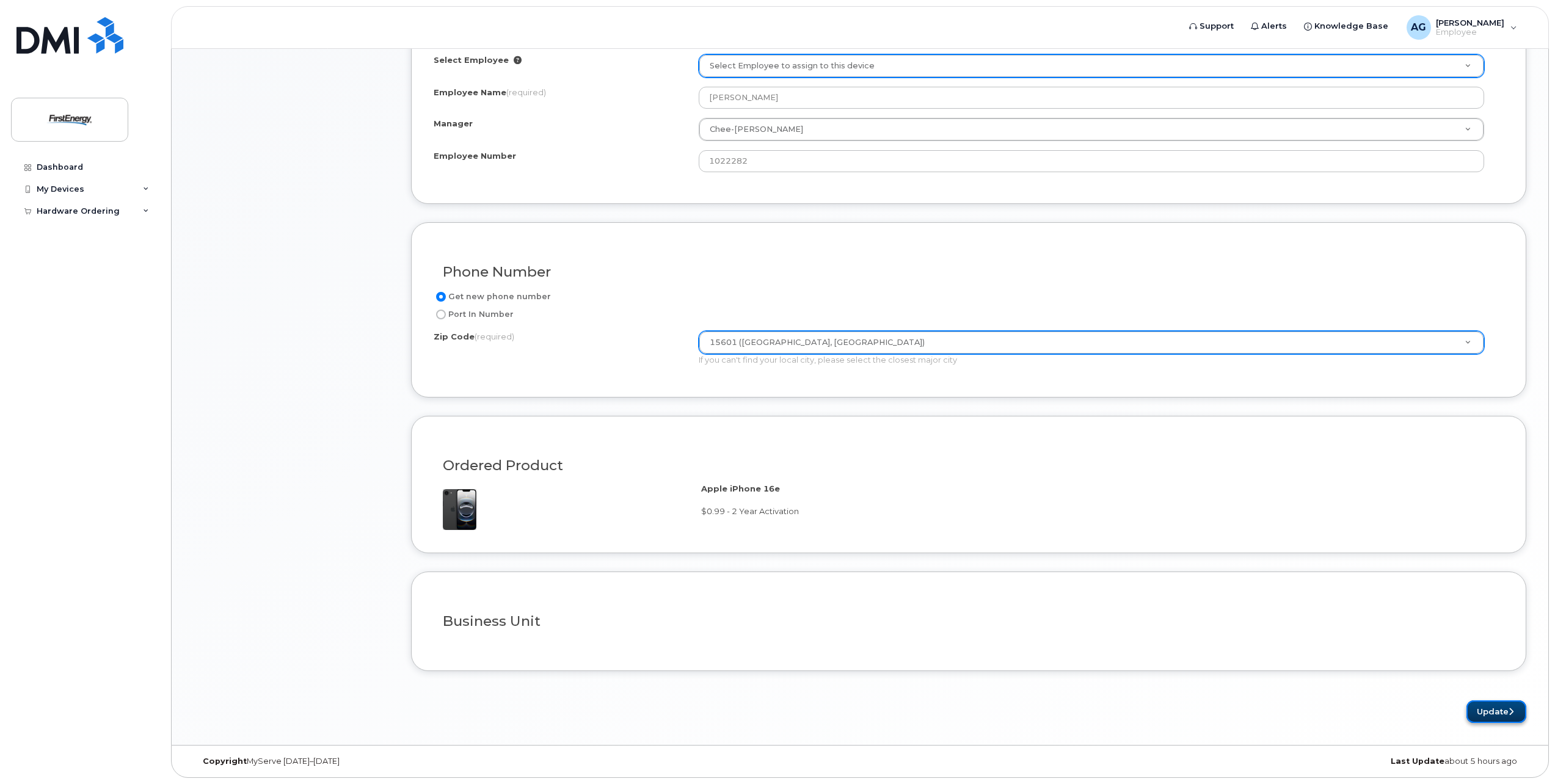
click at [1493, 718] on button "Update" at bounding box center [1497, 711] width 60 height 23
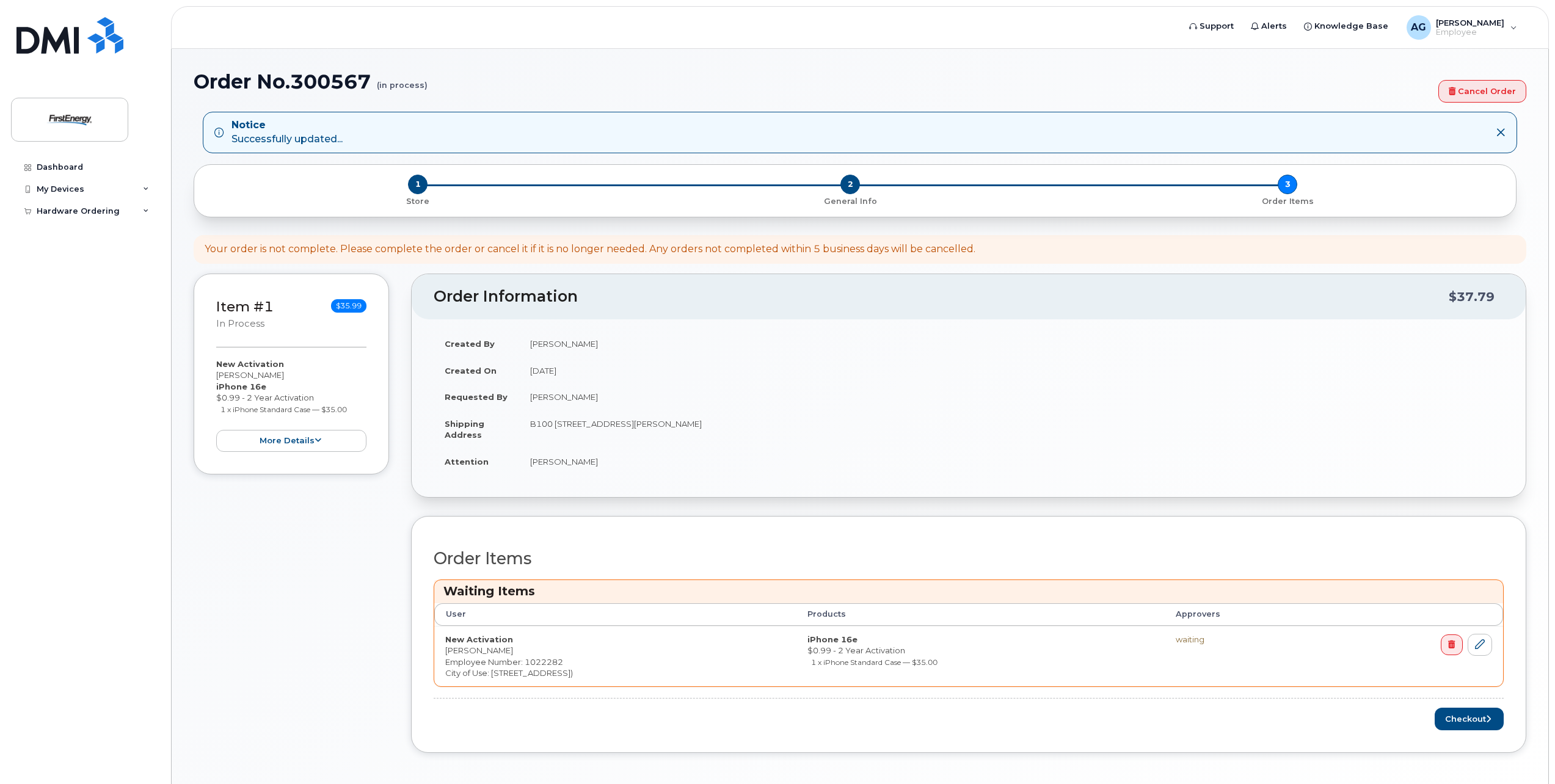
scroll to position [48, 0]
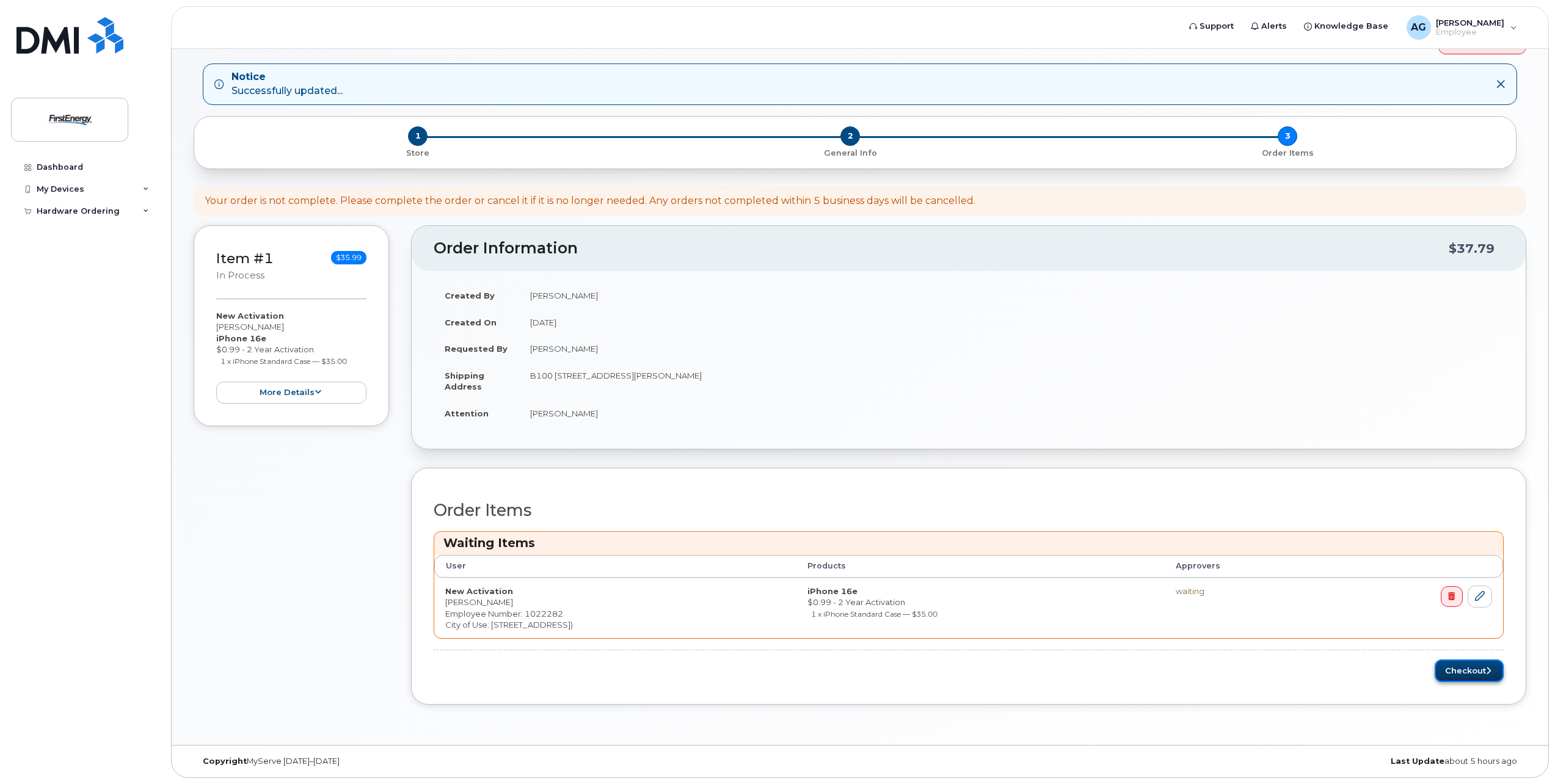
click at [1459, 672] on button "Checkout" at bounding box center [1468, 670] width 69 height 23
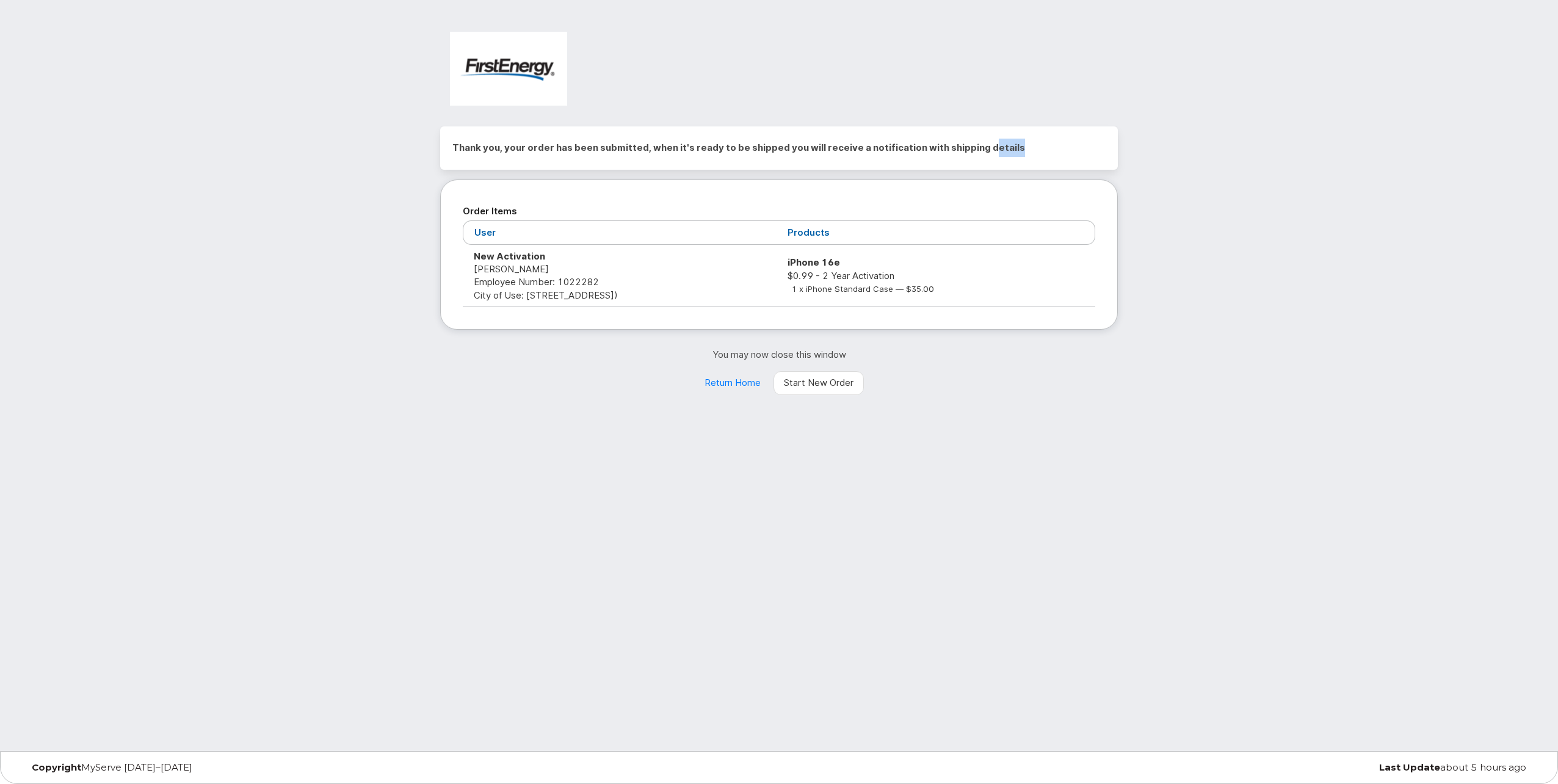
drag, startPoint x: 1008, startPoint y: 150, endPoint x: 979, endPoint y: 147, distance: 29.2
click at [979, 147] on h2 "Thank you, your order has been submitted, when it's ready to be shipped you wil…" at bounding box center [779, 148] width 653 height 18
drag, startPoint x: 979, startPoint y: 147, endPoint x: 1035, endPoint y: 149, distance: 56.0
click at [1035, 149] on h2 "Thank you, your order has been submitted, when it's ready to be shipped you wil…" at bounding box center [779, 148] width 653 height 18
